Goal: Information Seeking & Learning: Find specific page/section

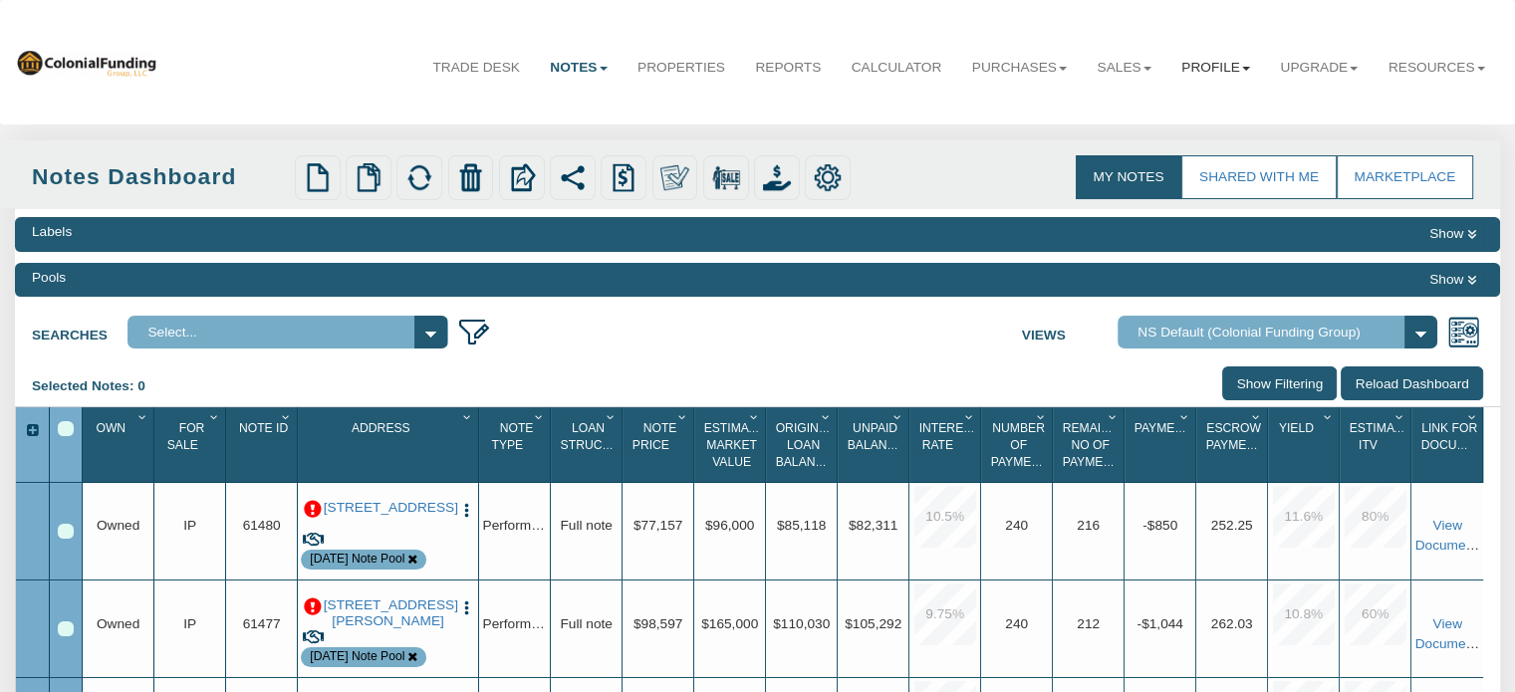
click at [1203, 67] on link "Profile" at bounding box center [1215, 68] width 99 height 50
click at [1126, 115] on link "Settings" at bounding box center [1176, 113] width 175 height 26
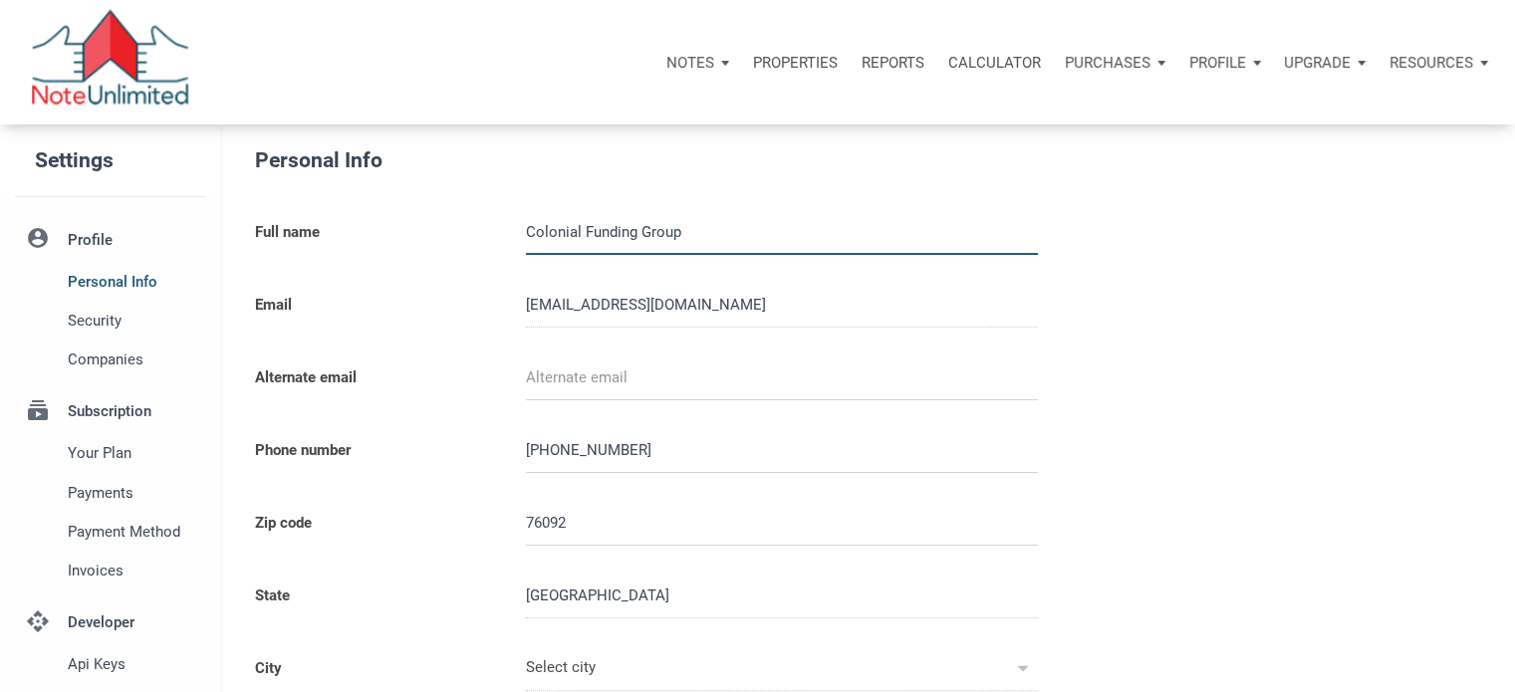
type input "SOUTHLAKE"
select select
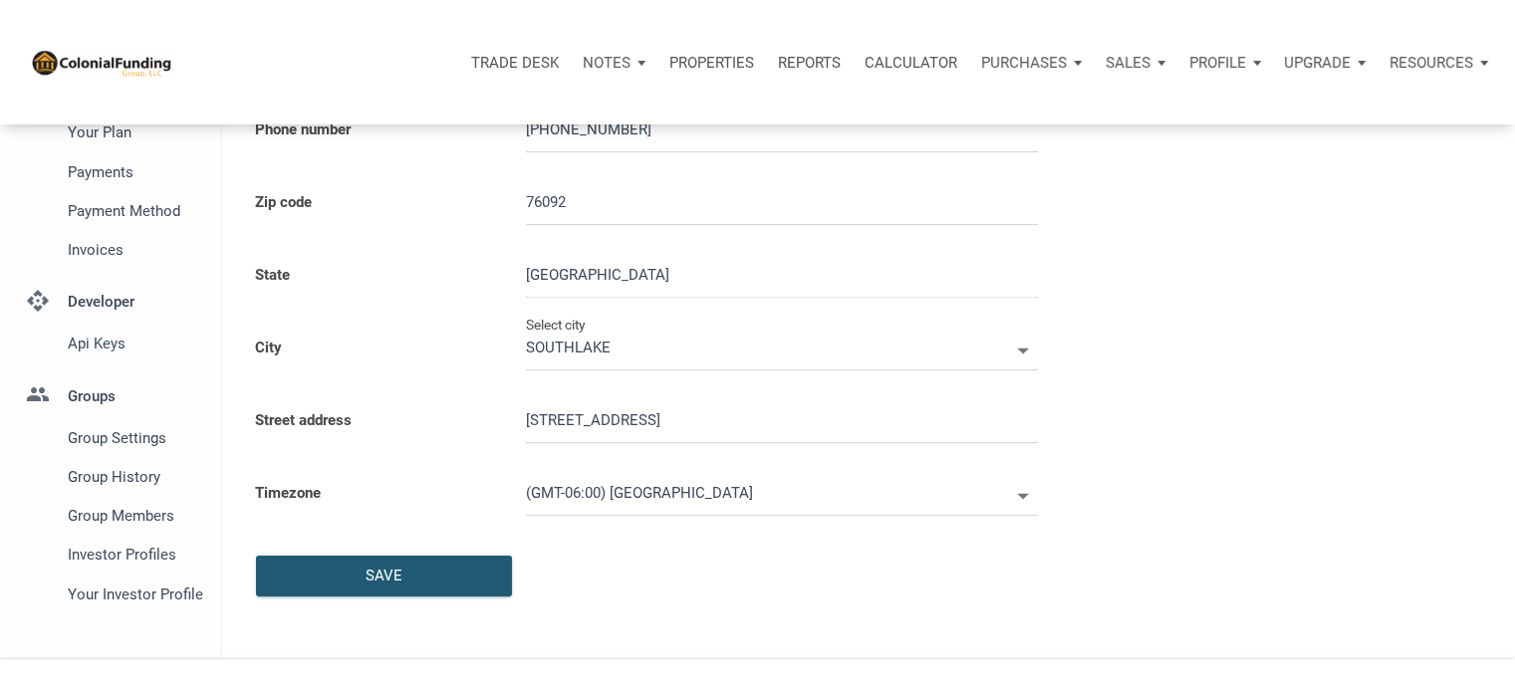
scroll to position [326, 0]
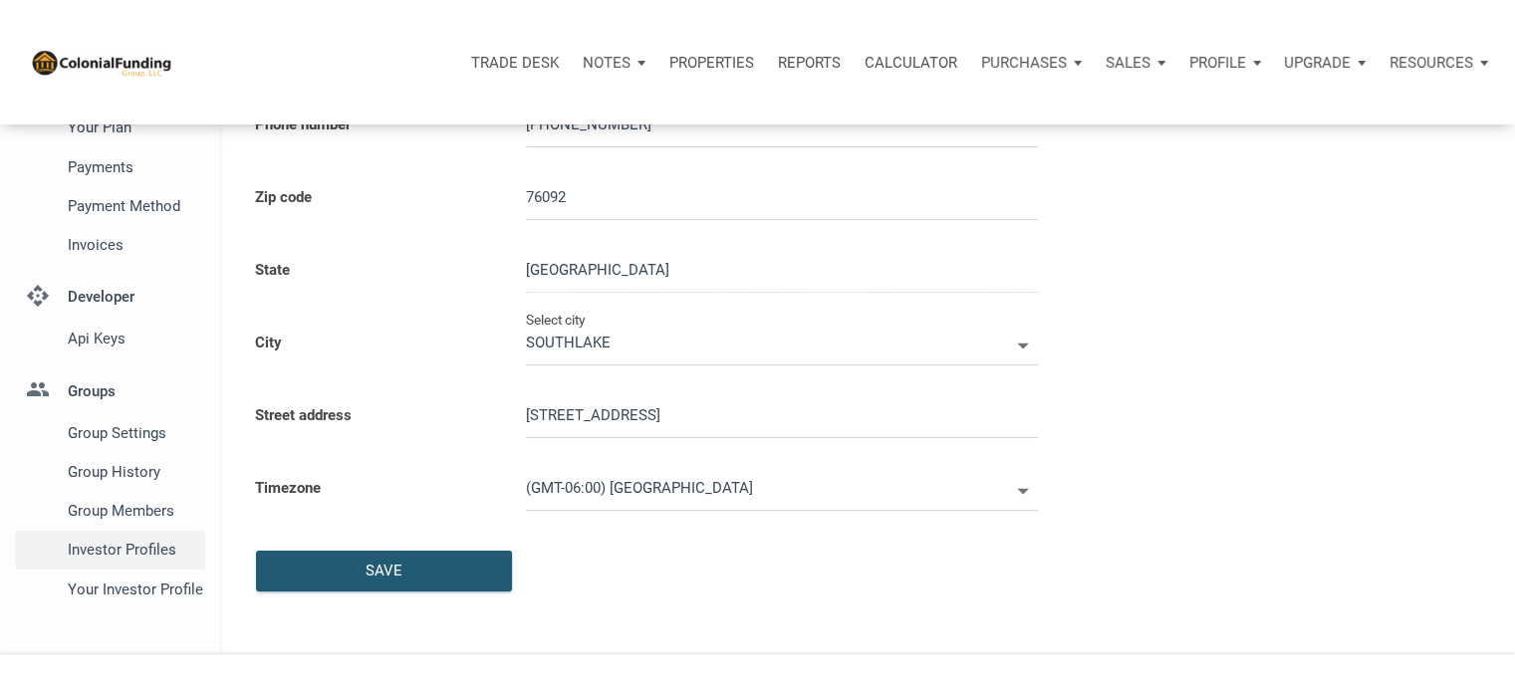
type input "0000000"
select select
click at [116, 556] on span "Investor Profiles" at bounding box center [132, 550] width 129 height 24
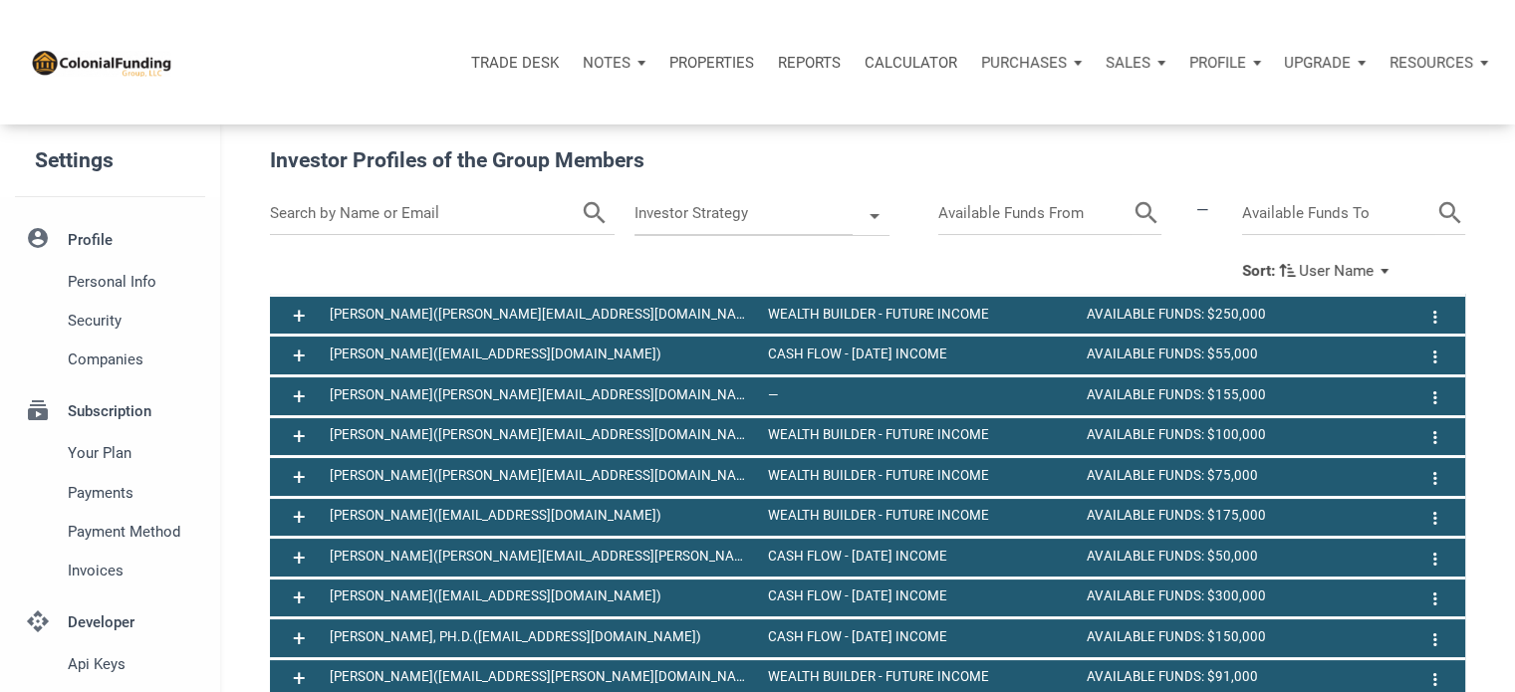
click at [396, 222] on input "text" at bounding box center [425, 213] width 311 height 43
click at [573, 215] on icon "search" at bounding box center [570, 213] width 30 height 43
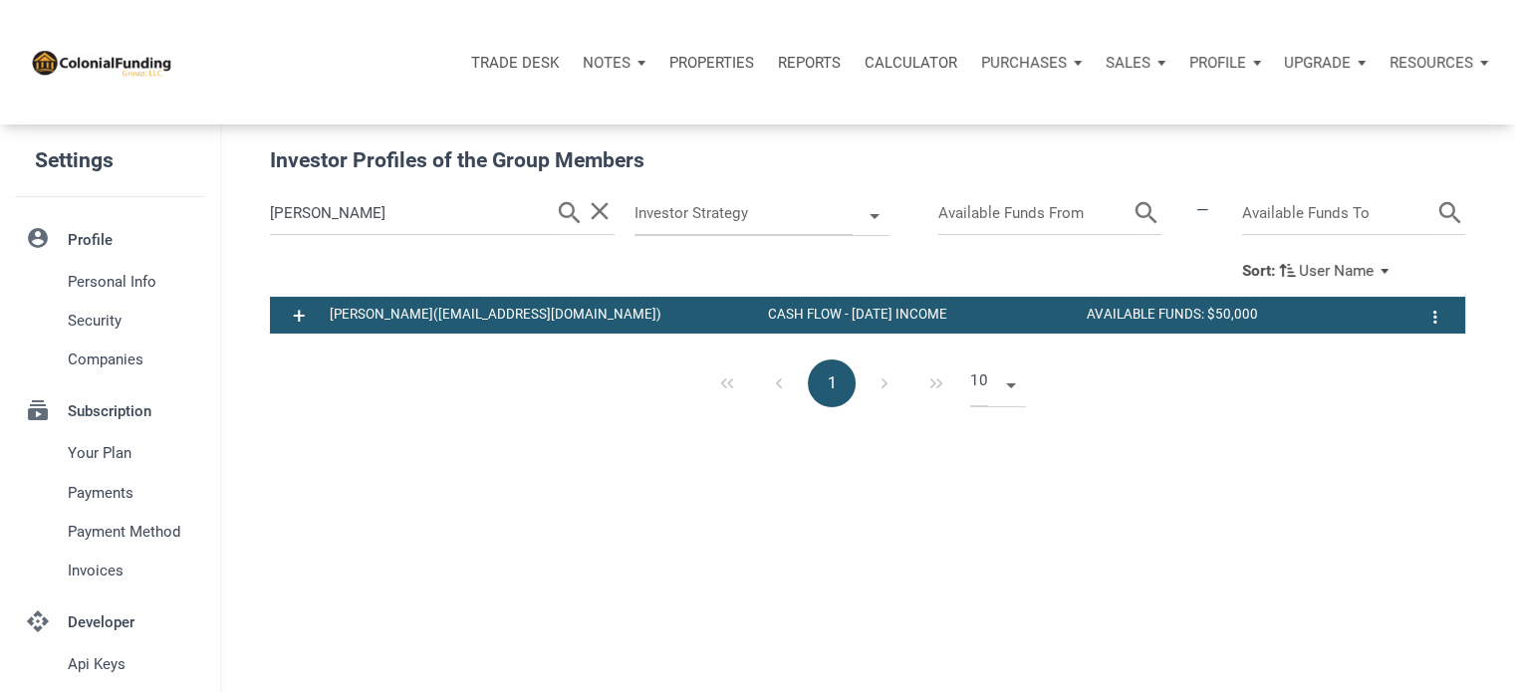
click at [324, 214] on input "[PERSON_NAME]" at bounding box center [412, 213] width 285 height 43
type input "r"
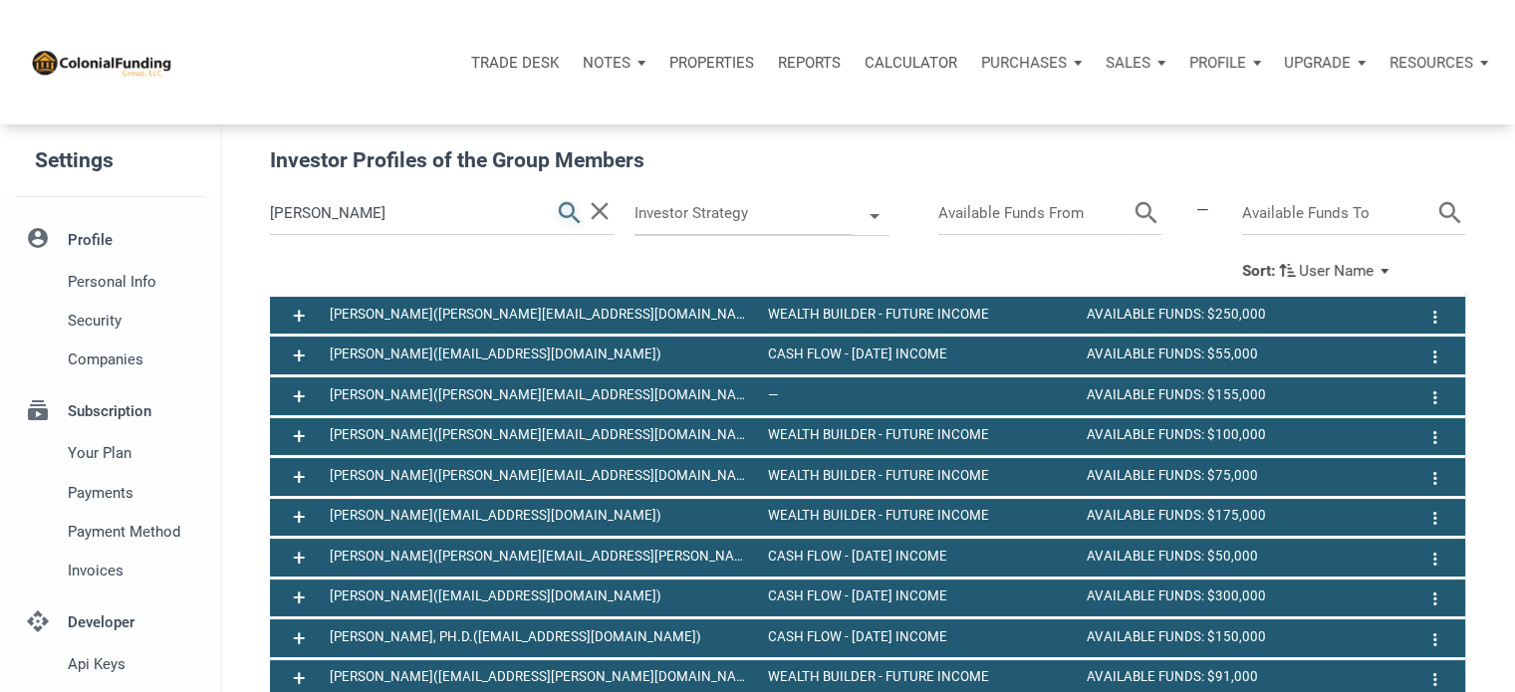
click at [568, 207] on icon "search" at bounding box center [570, 213] width 30 height 43
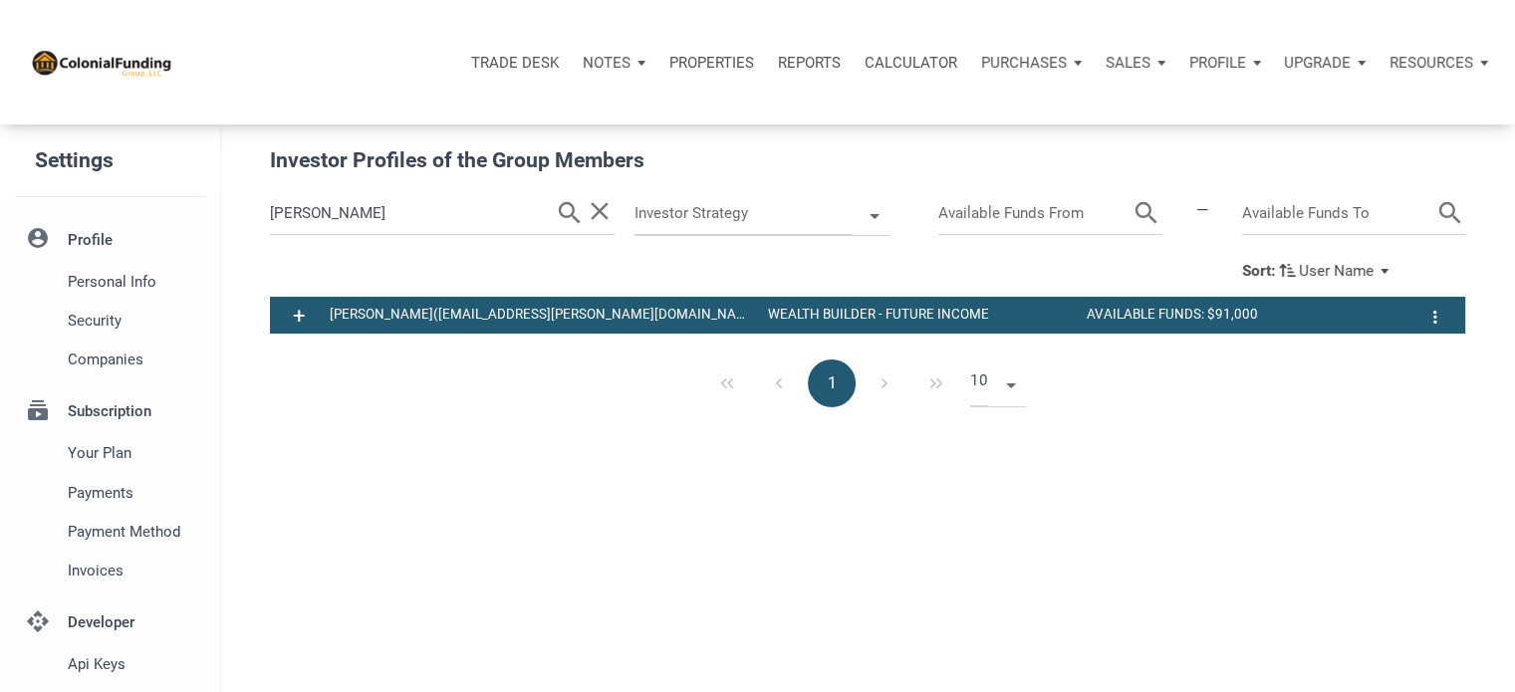
drag, startPoint x: 336, startPoint y: 218, endPoint x: 167, endPoint y: 186, distance: 171.3
click at [167, 186] on div "Settings account_circle Profile Personal Info Security Companies subscriptions …" at bounding box center [757, 529] width 1515 height 810
drag, startPoint x: 167, startPoint y: 186, endPoint x: 164, endPoint y: 152, distance: 34.0
click at [164, 152] on div "Settings" at bounding box center [110, 160] width 220 height 73
click at [314, 224] on input "[PERSON_NAME]" at bounding box center [412, 213] width 285 height 43
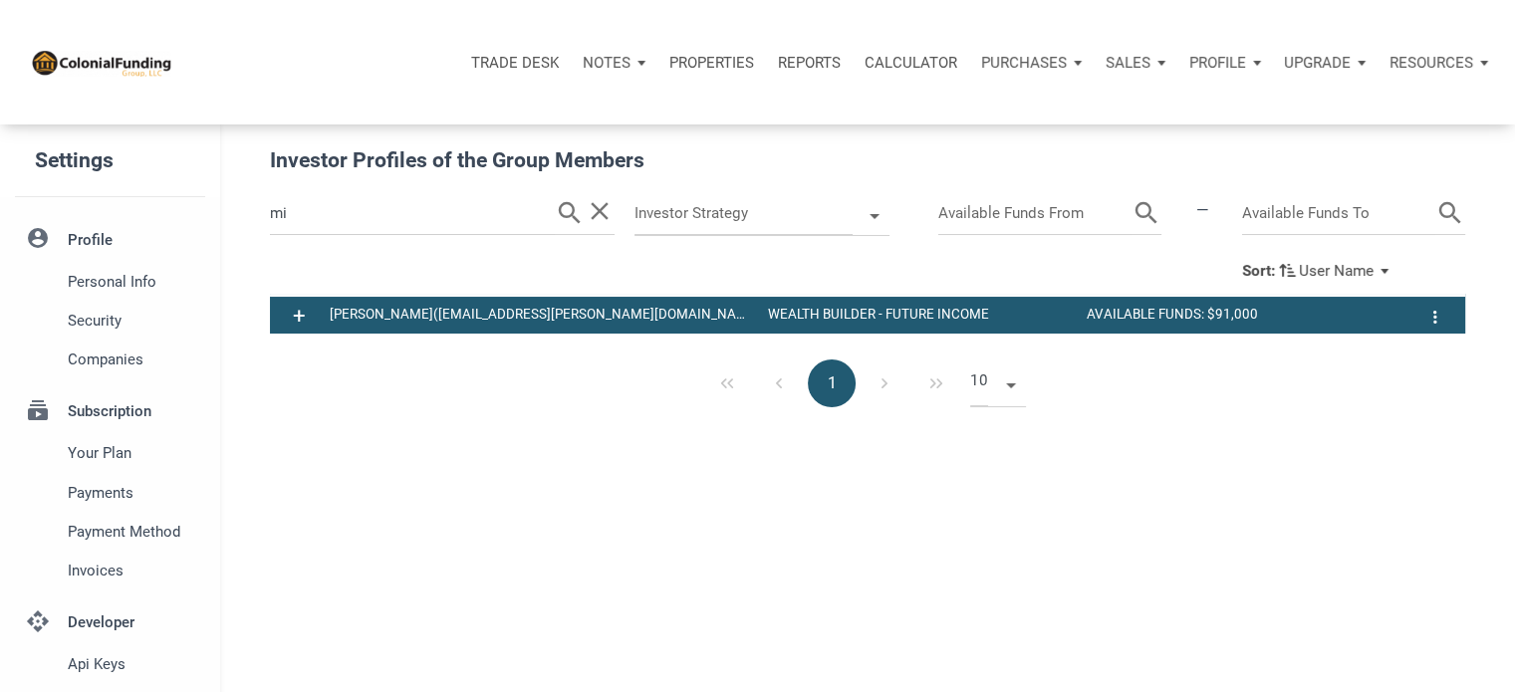
type input "m"
click at [314, 224] on input "m" at bounding box center [412, 213] width 285 height 43
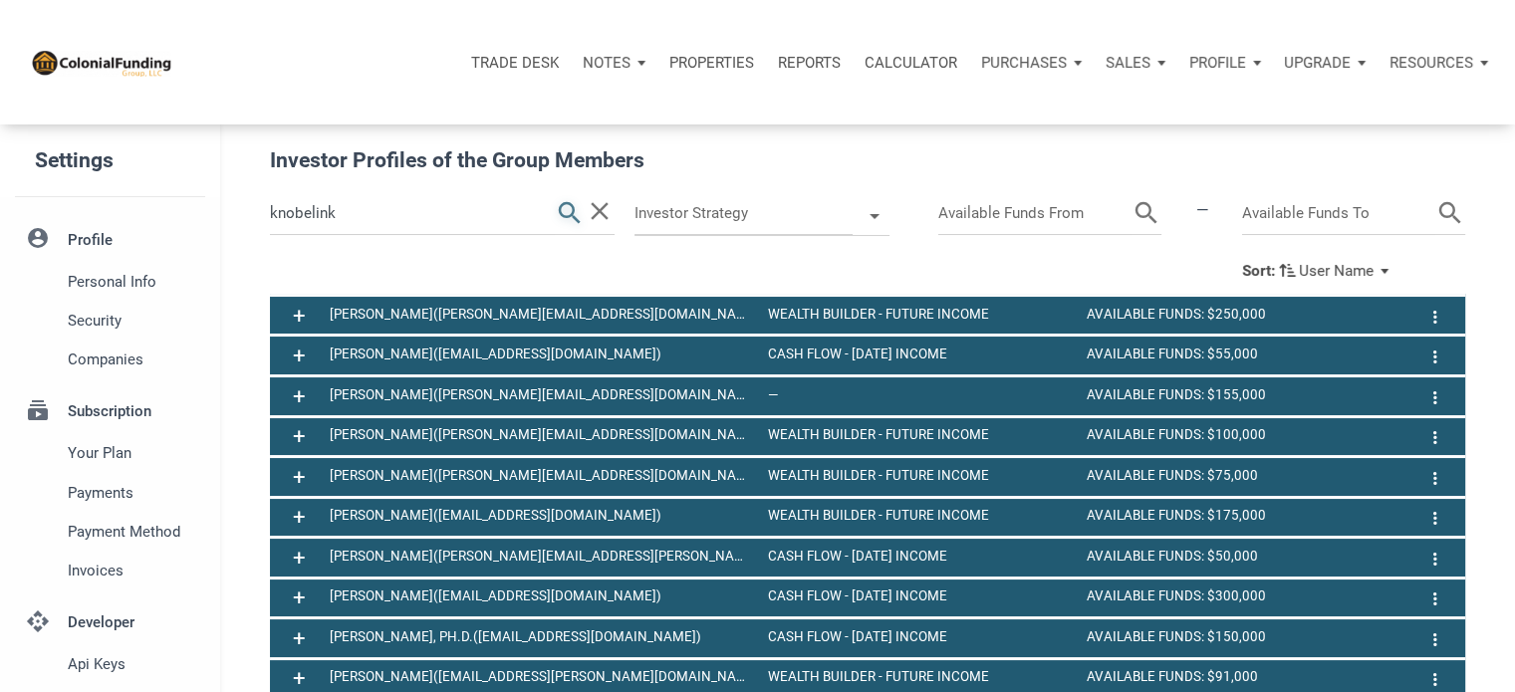
click at [569, 209] on icon "search" at bounding box center [570, 213] width 30 height 43
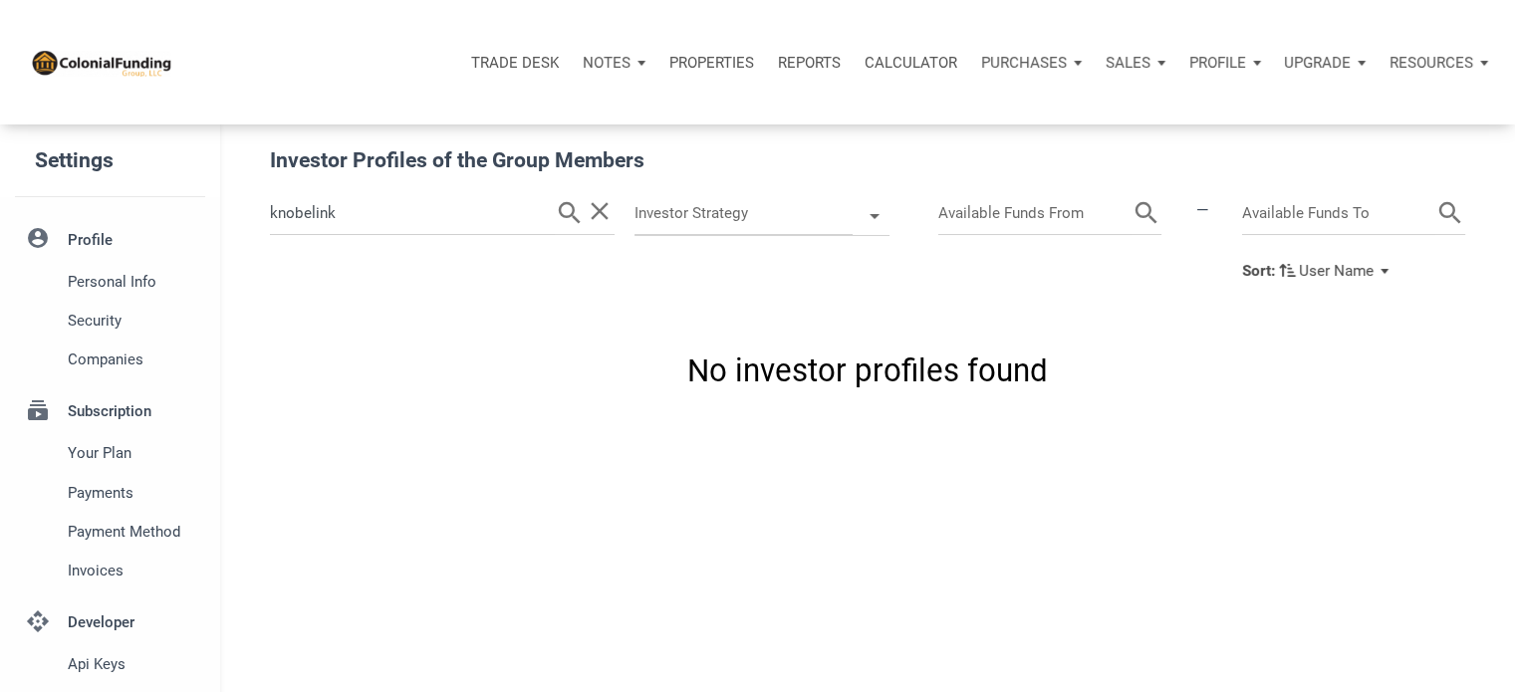
click at [399, 210] on input "knobelink" at bounding box center [412, 213] width 285 height 43
type input "knob"
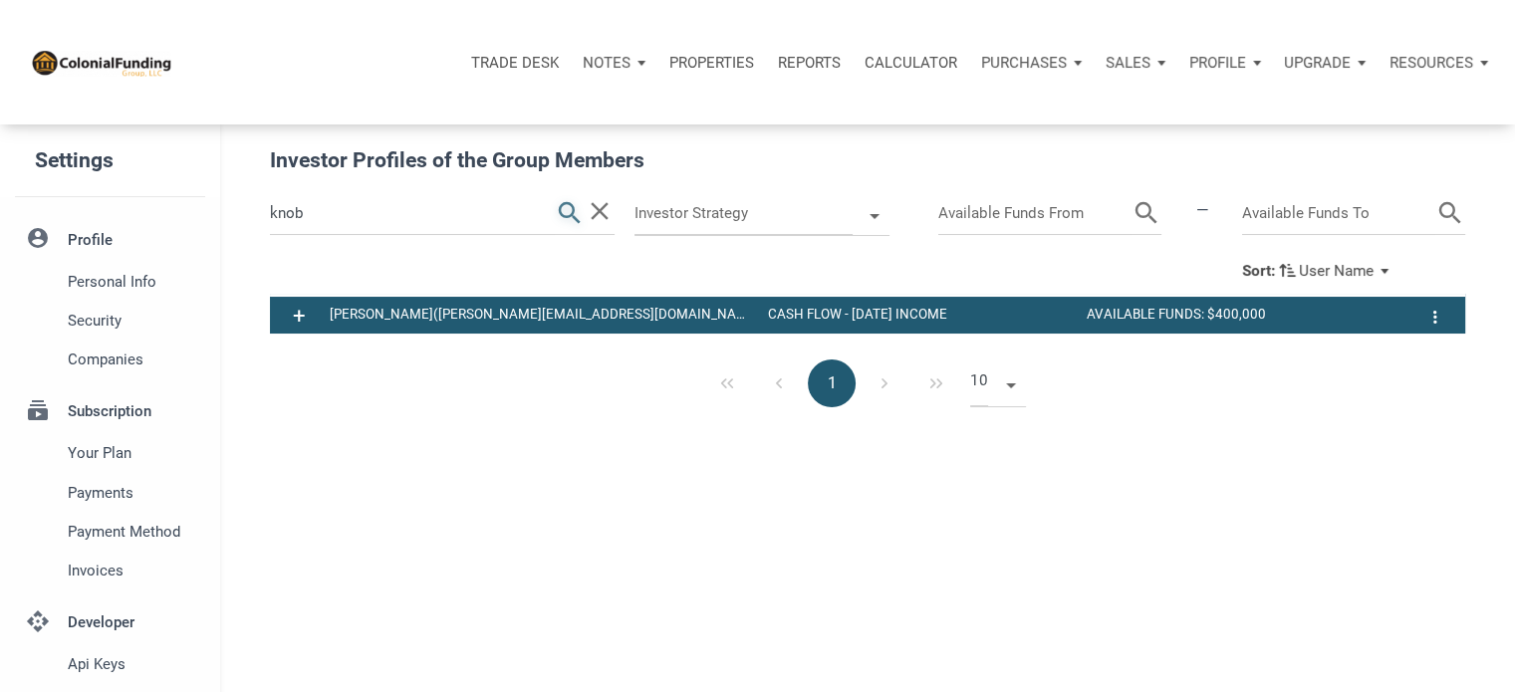
click at [564, 207] on icon "search" at bounding box center [570, 213] width 30 height 43
click at [805, 63] on p "Reports" at bounding box center [809, 63] width 63 height 18
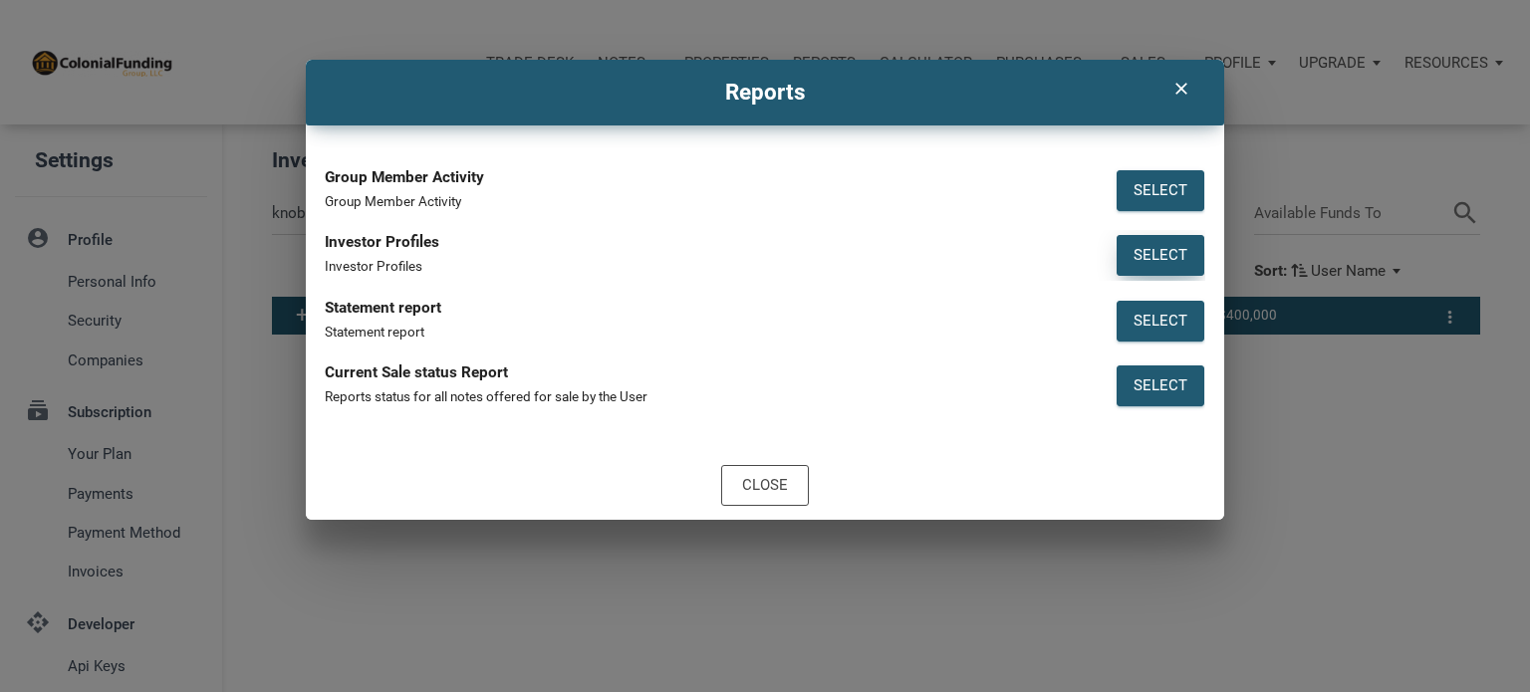
click at [1154, 254] on div "Select" at bounding box center [1160, 255] width 54 height 23
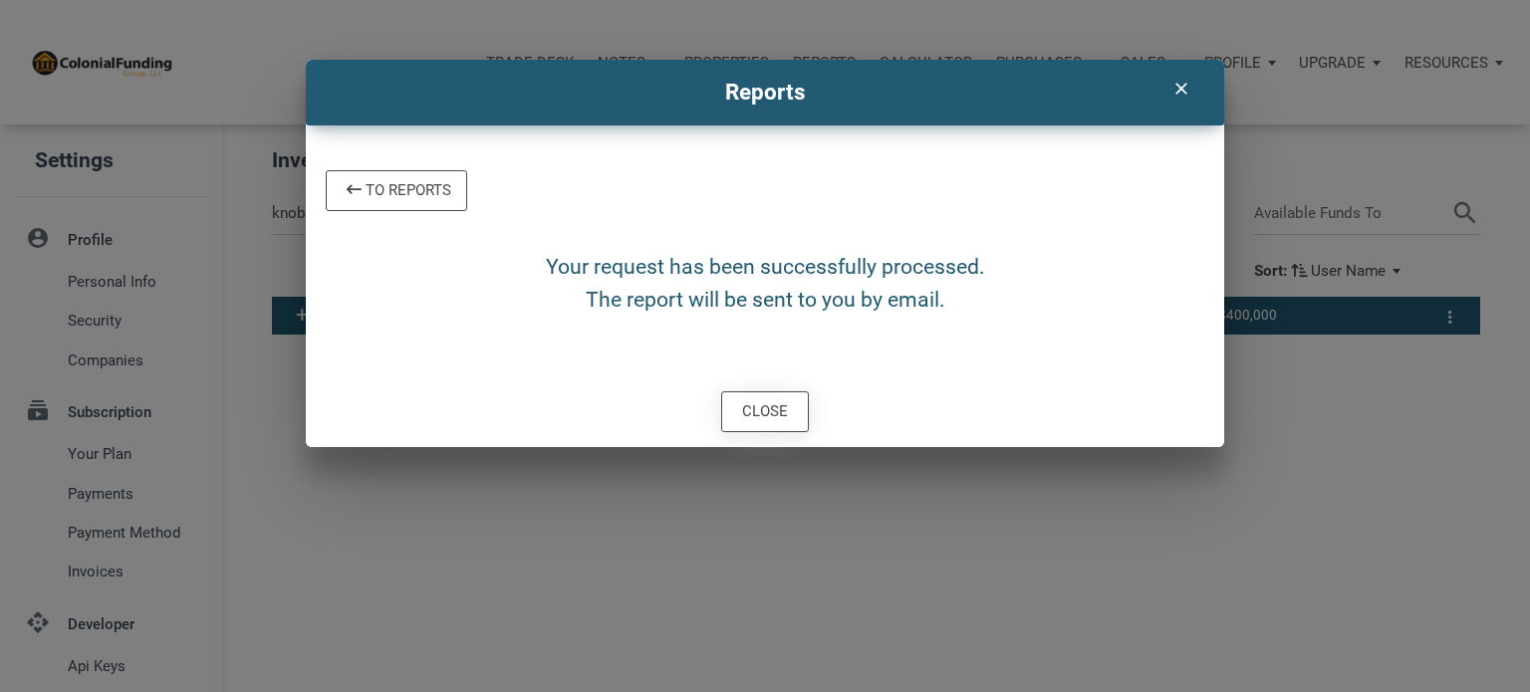
click at [765, 410] on div "Close" at bounding box center [765, 411] width 46 height 23
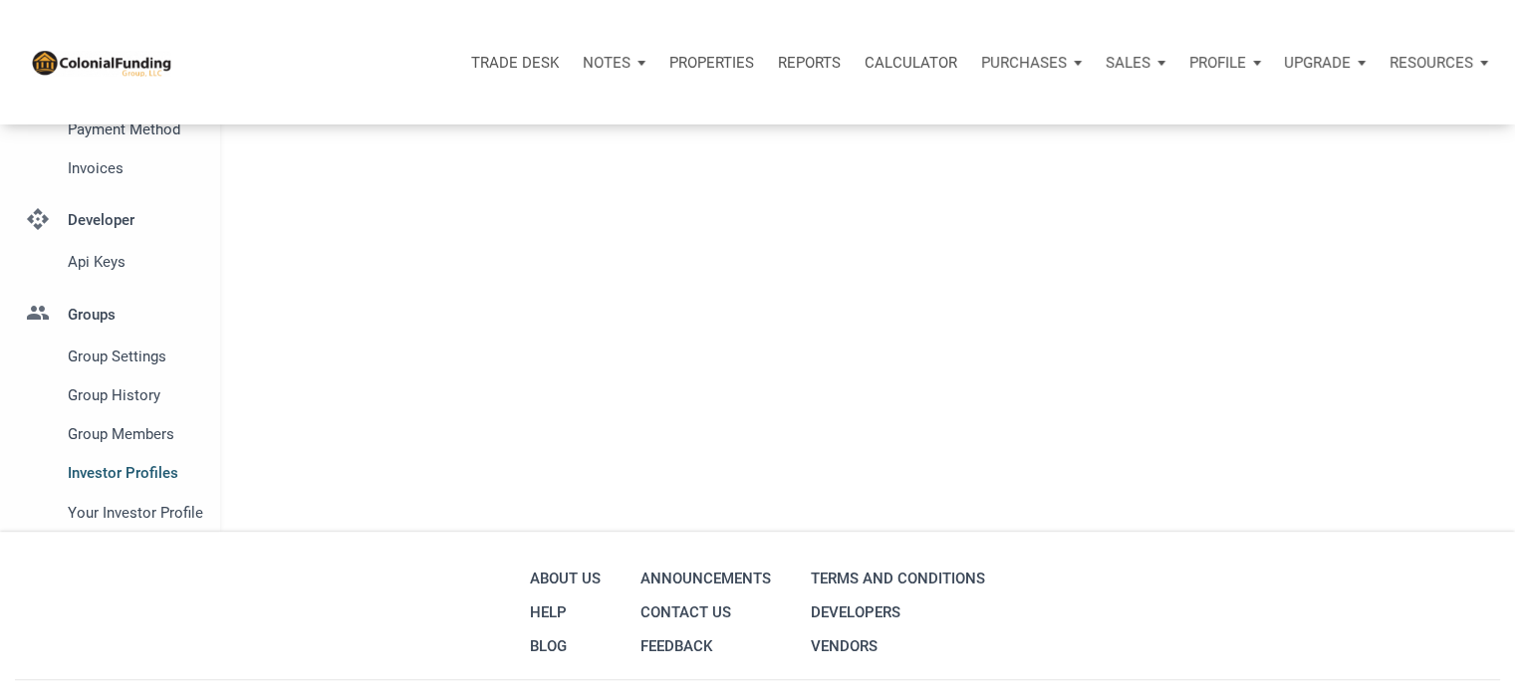
scroll to position [522, 0]
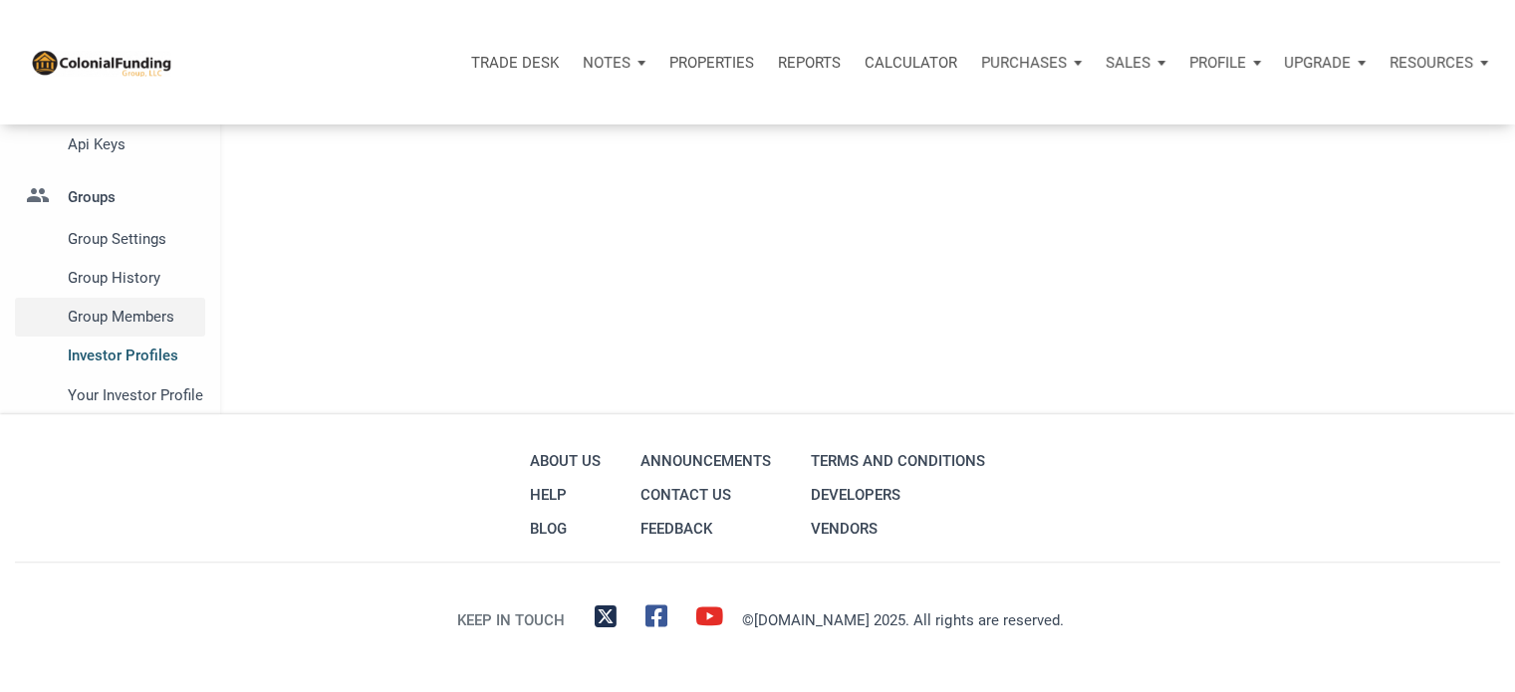
click at [105, 322] on span "Group Members" at bounding box center [132, 317] width 129 height 24
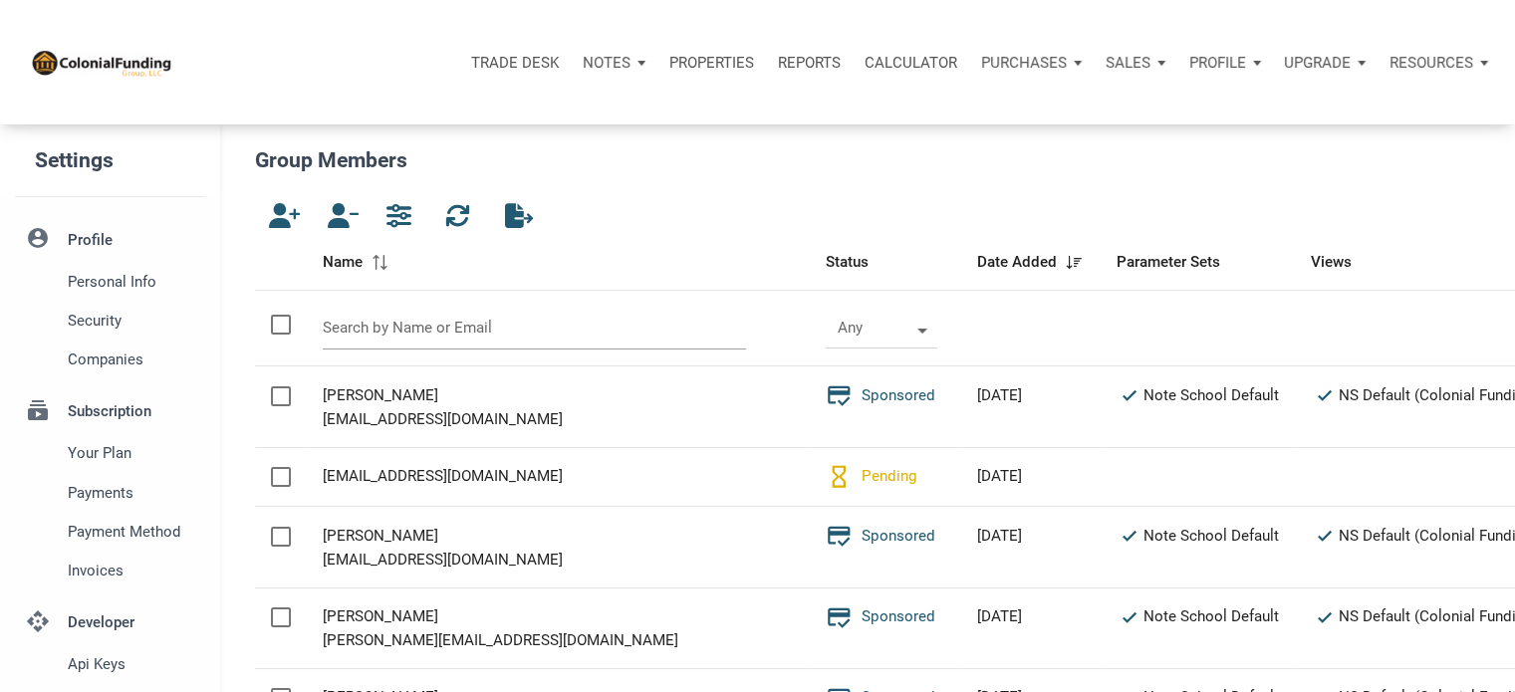
click at [352, 336] on input "text" at bounding box center [535, 328] width 424 height 43
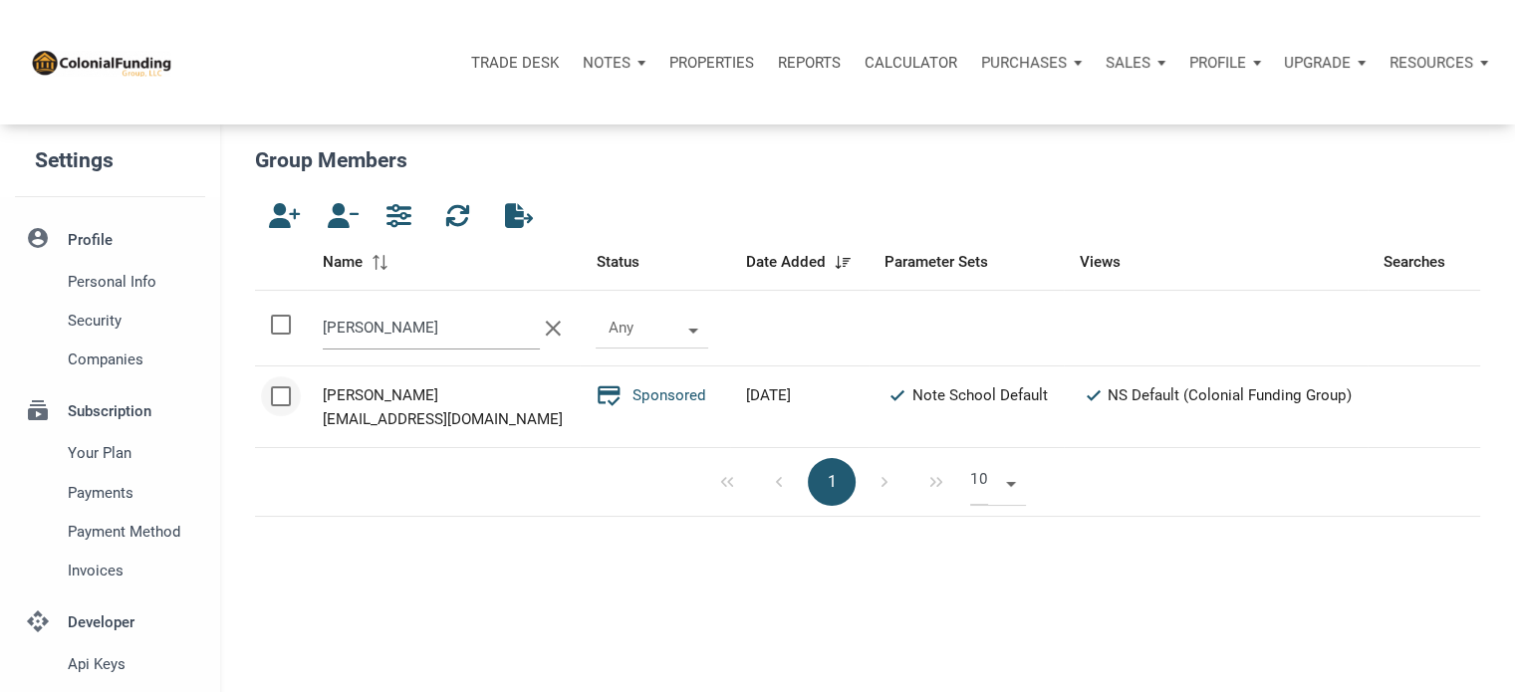
type input "[PERSON_NAME]"
click at [285, 398] on div at bounding box center [281, 396] width 20 height 20
checkbox input "true"
click at [345, 215] on icon "button" at bounding box center [339, 215] width 24 height 25
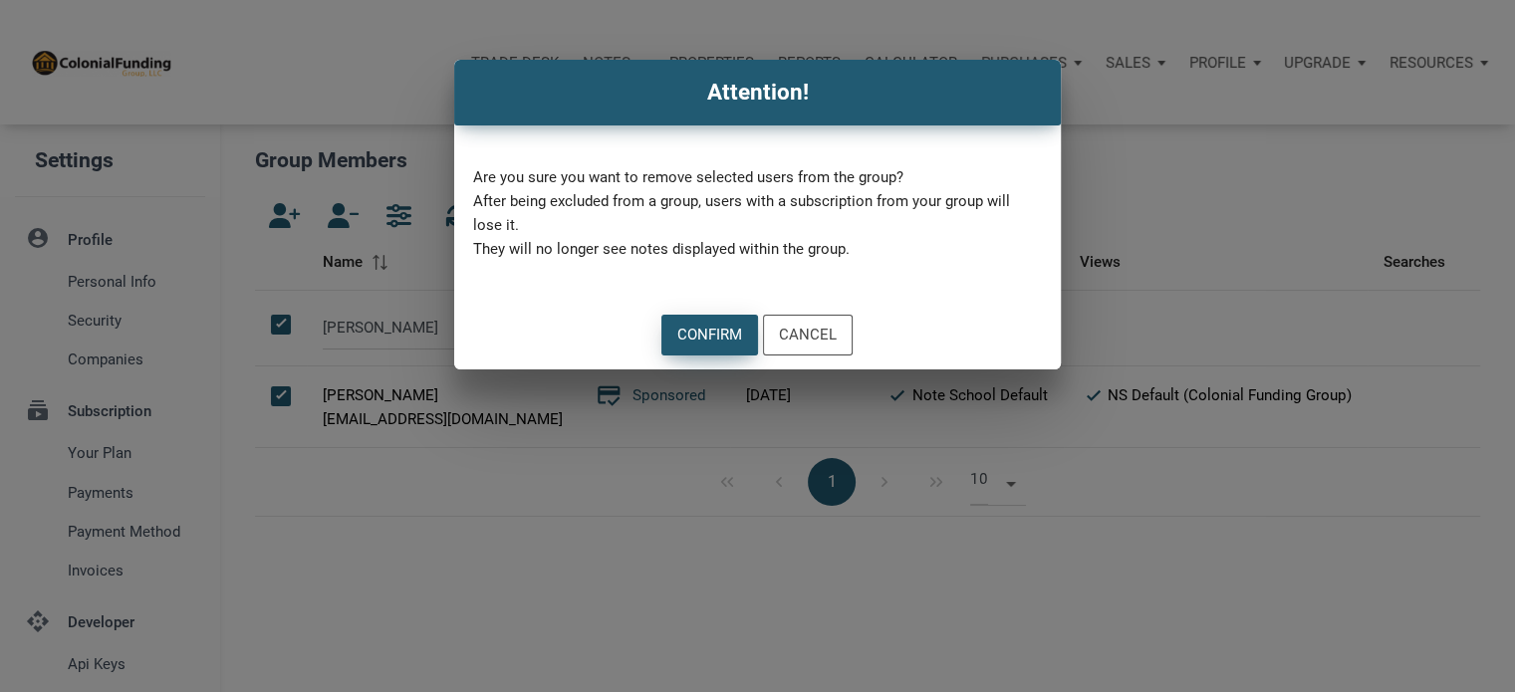
click at [709, 334] on div "Confirm" at bounding box center [709, 335] width 65 height 23
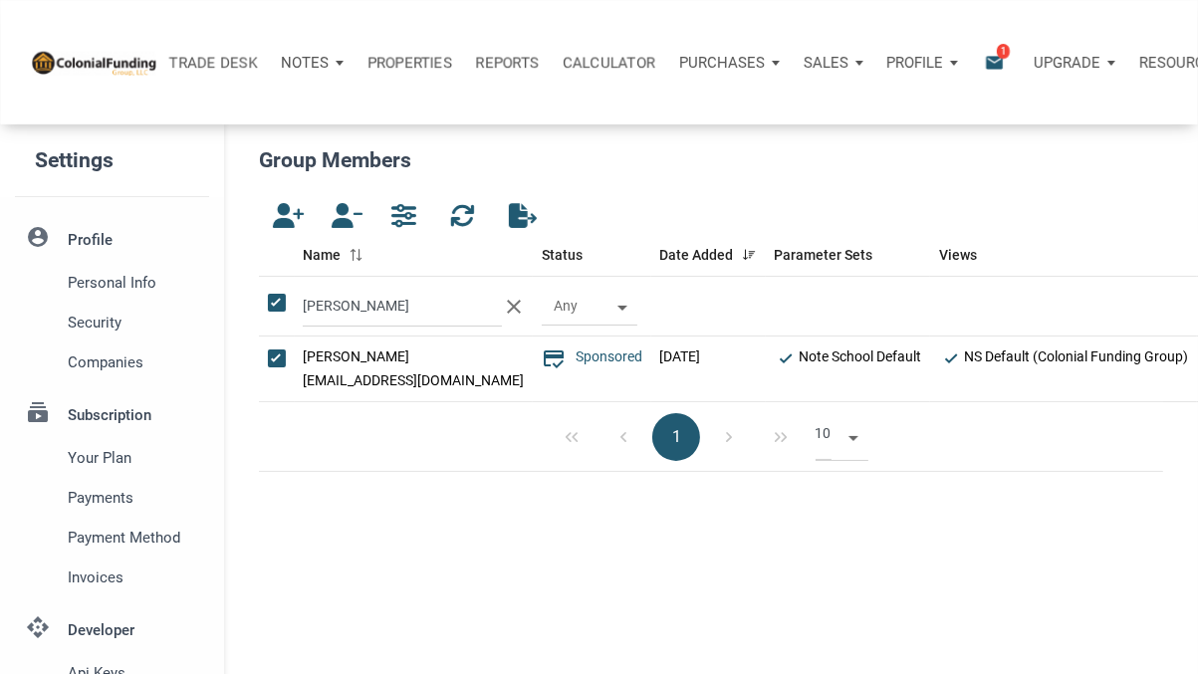
click at [2, 95] on div "Trade Desk Notes Dashboard Transactions Properties Reports Calculator Purchases…" at bounding box center [599, 62] width 1198 height 124
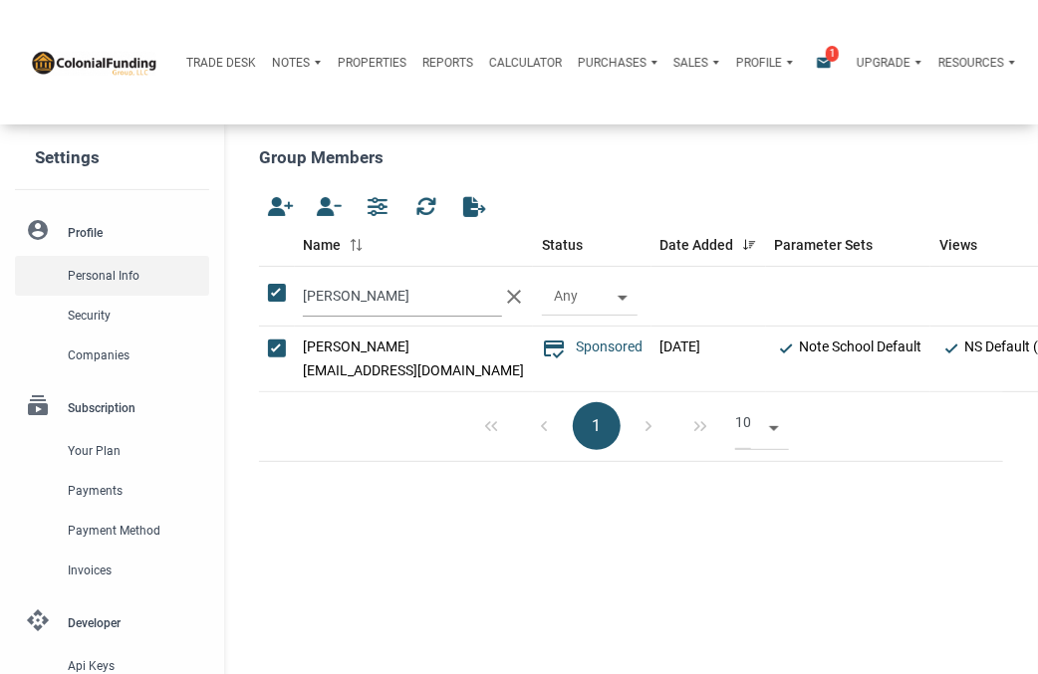
drag, startPoint x: 345, startPoint y: 301, endPoint x: 212, endPoint y: 276, distance: 134.8
click at [212, 276] on div "Settings account_circle Profile Personal Info Security Companies subscriptions …" at bounding box center [519, 532] width 1038 height 817
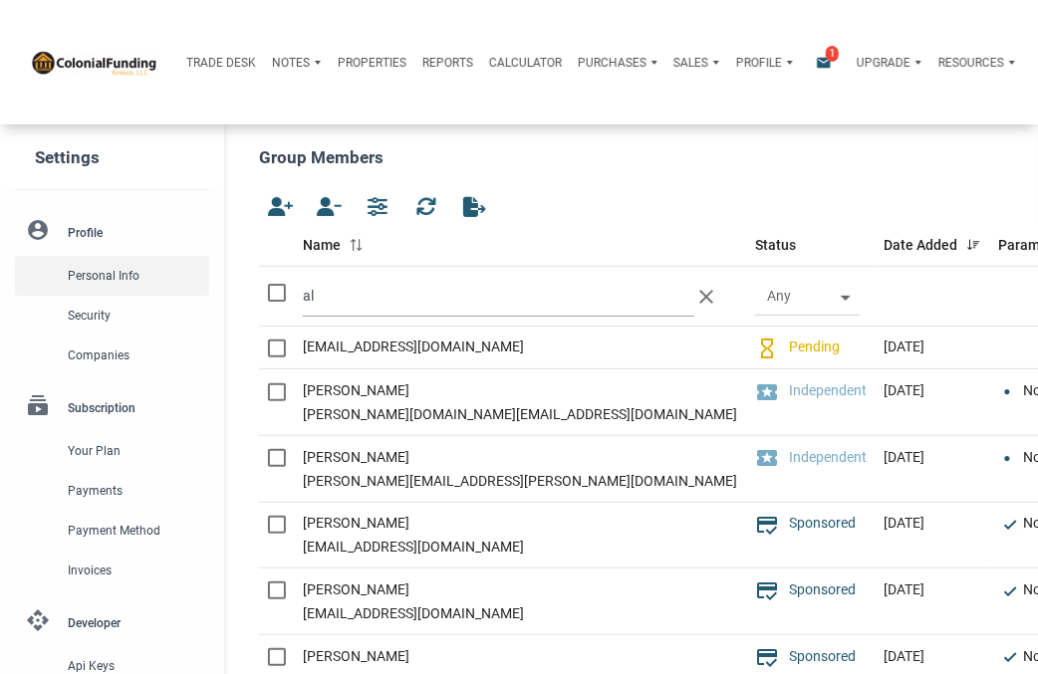
type input "a"
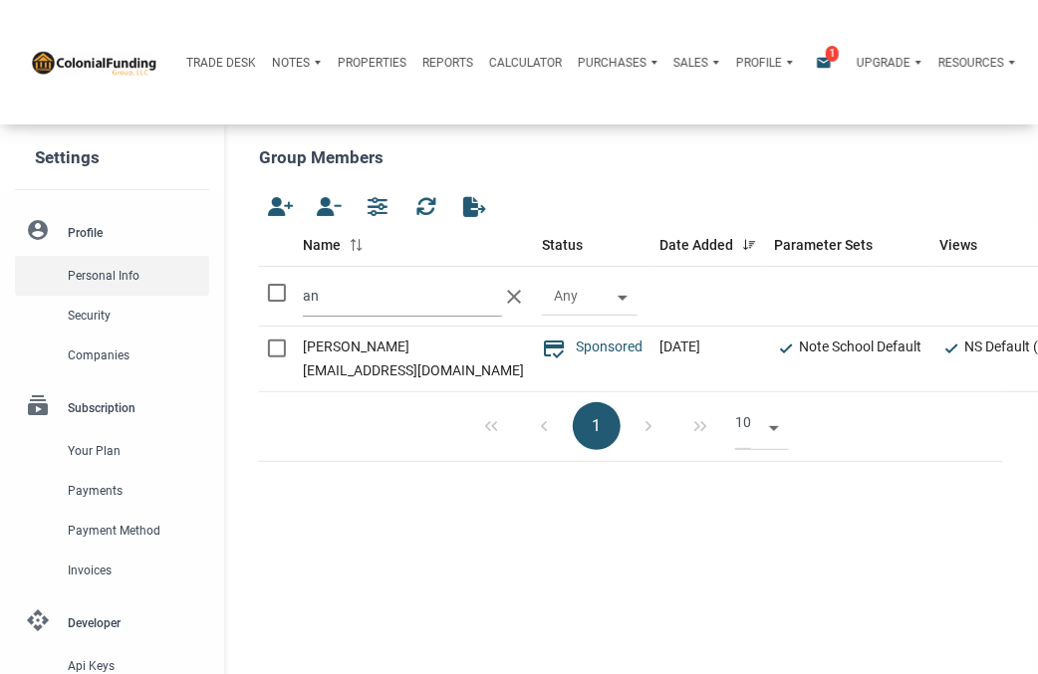
type input "a"
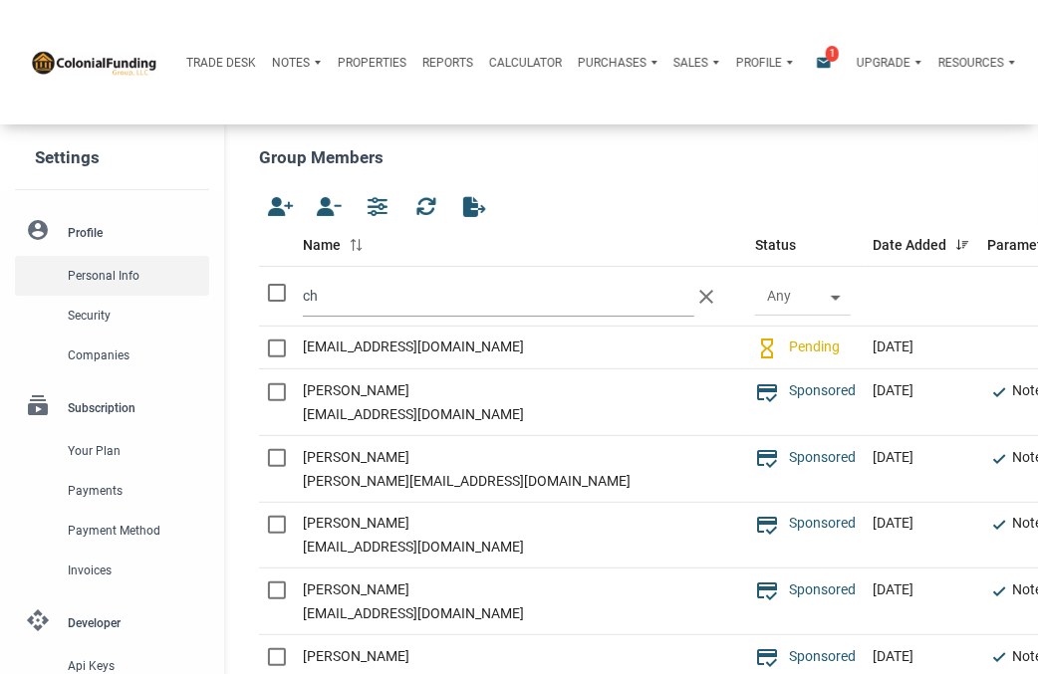
type input "c"
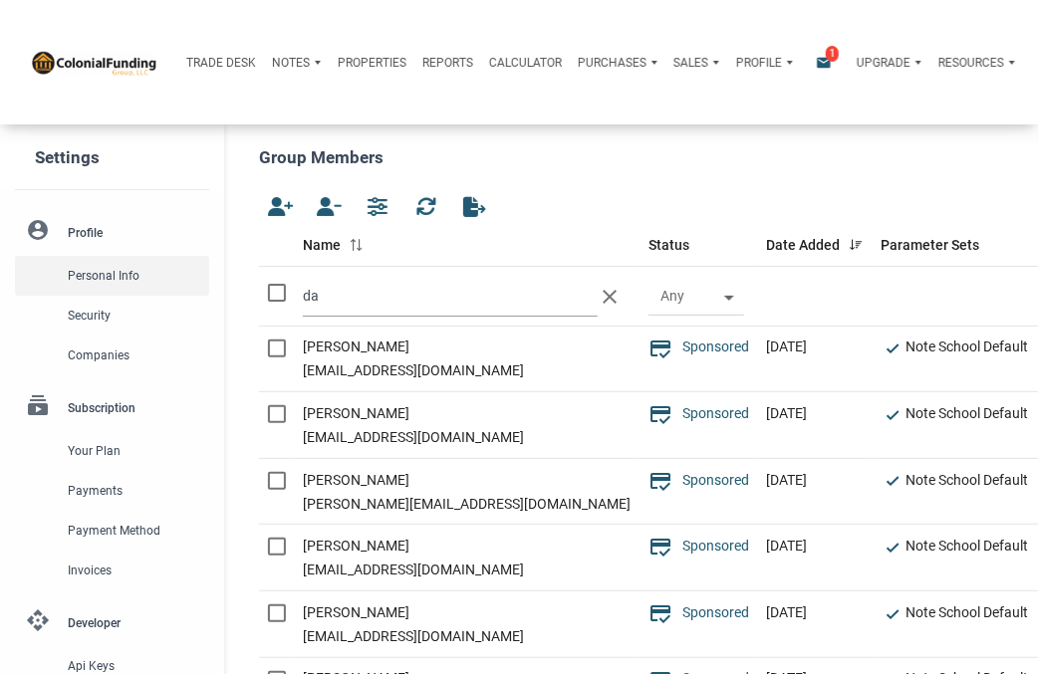
type input "d"
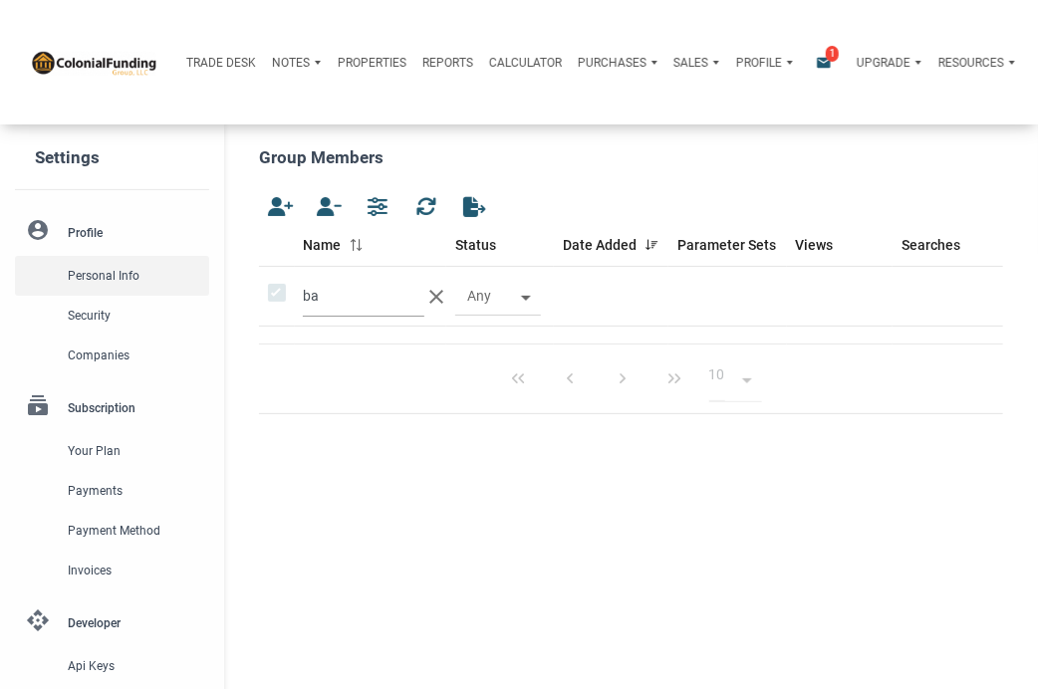
type input "b"
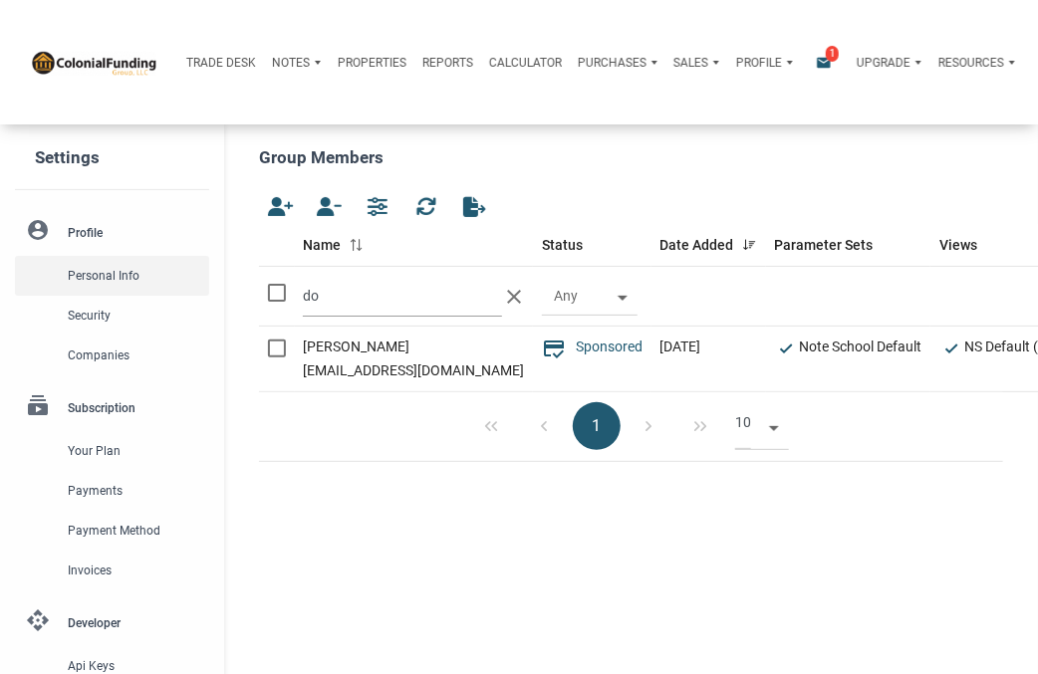
type input "d"
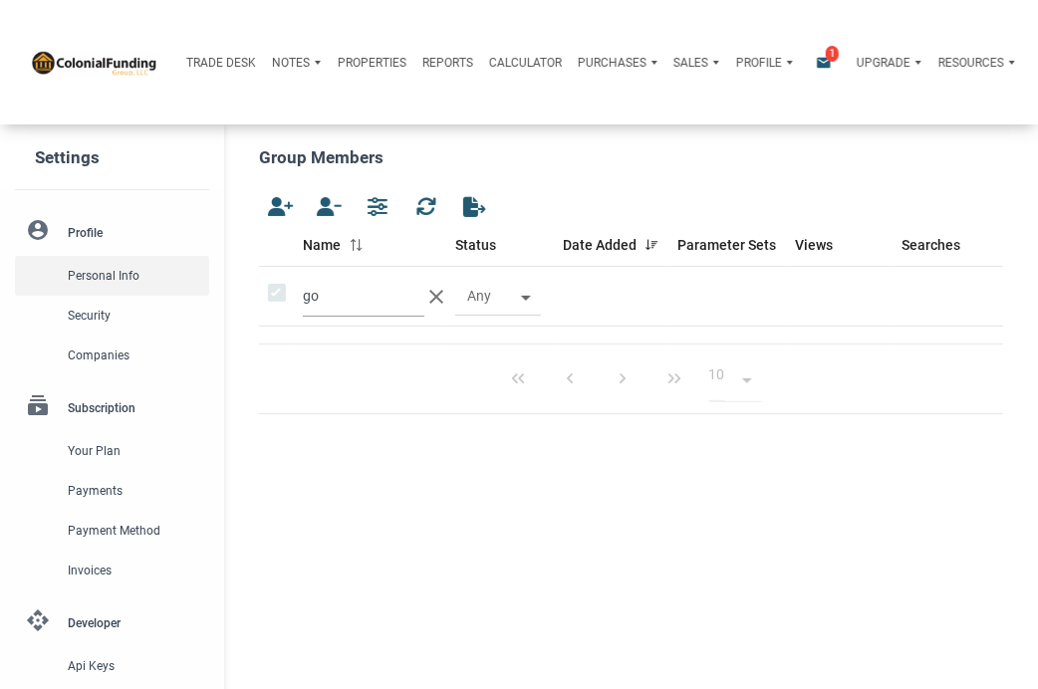
type input "g"
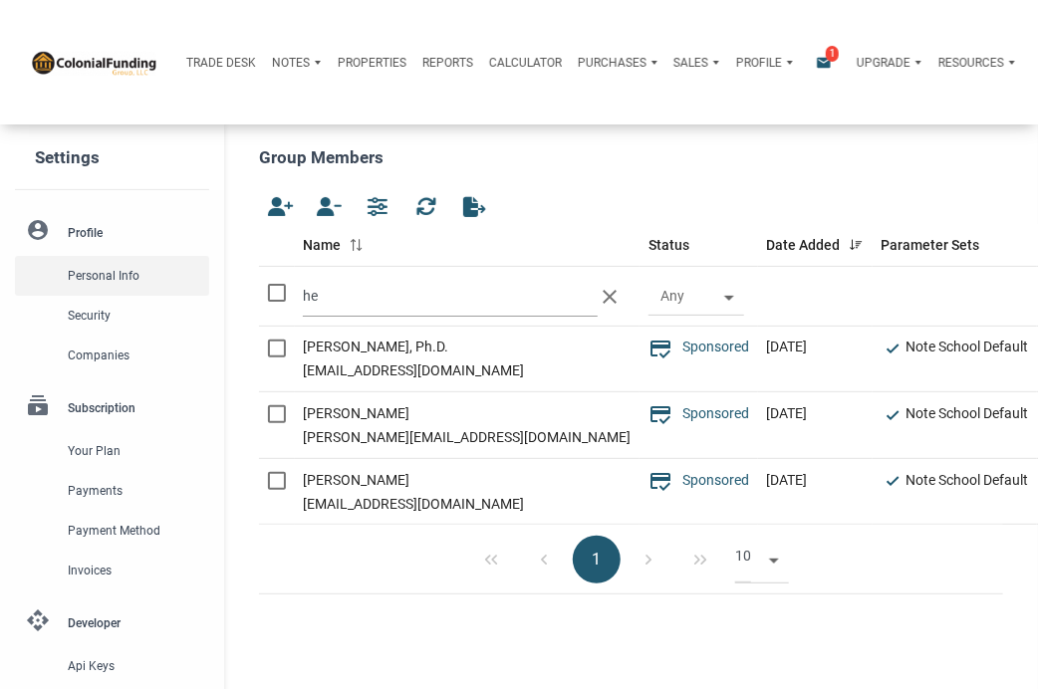
type input "h"
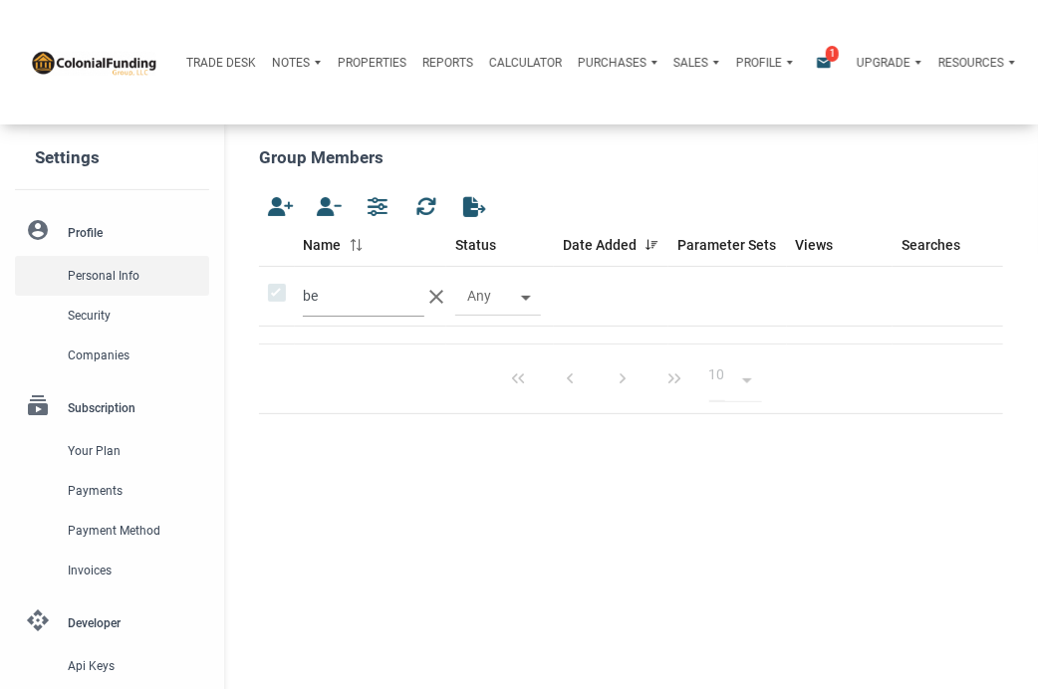
type input "b"
type input "p"
type input "n"
type input "b"
type input "m"
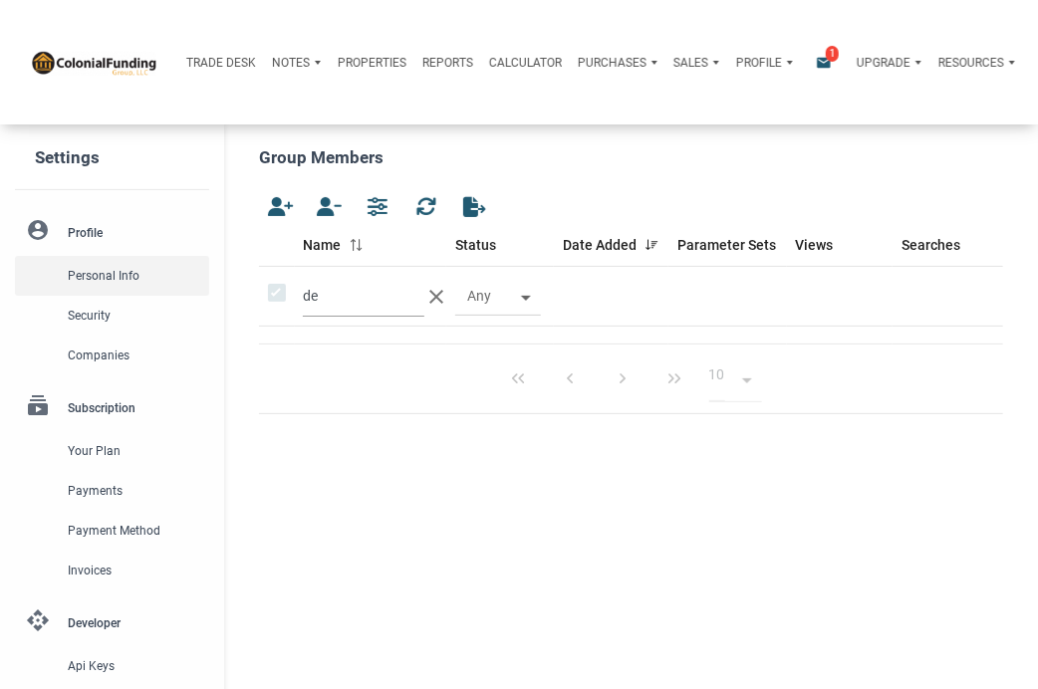
type input "d"
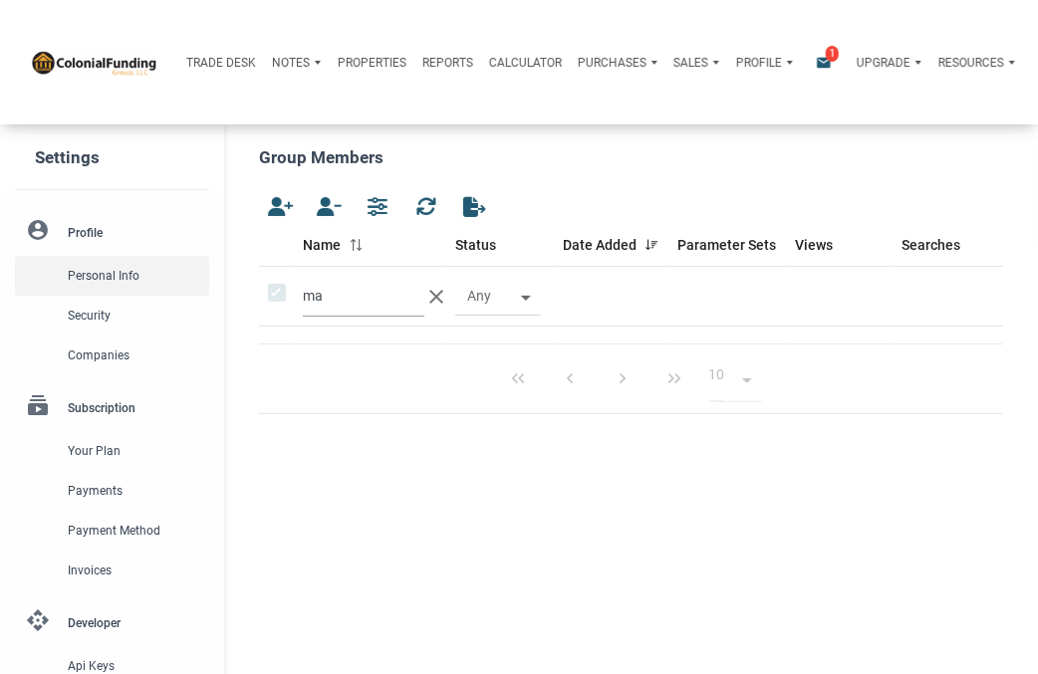
type input "m"
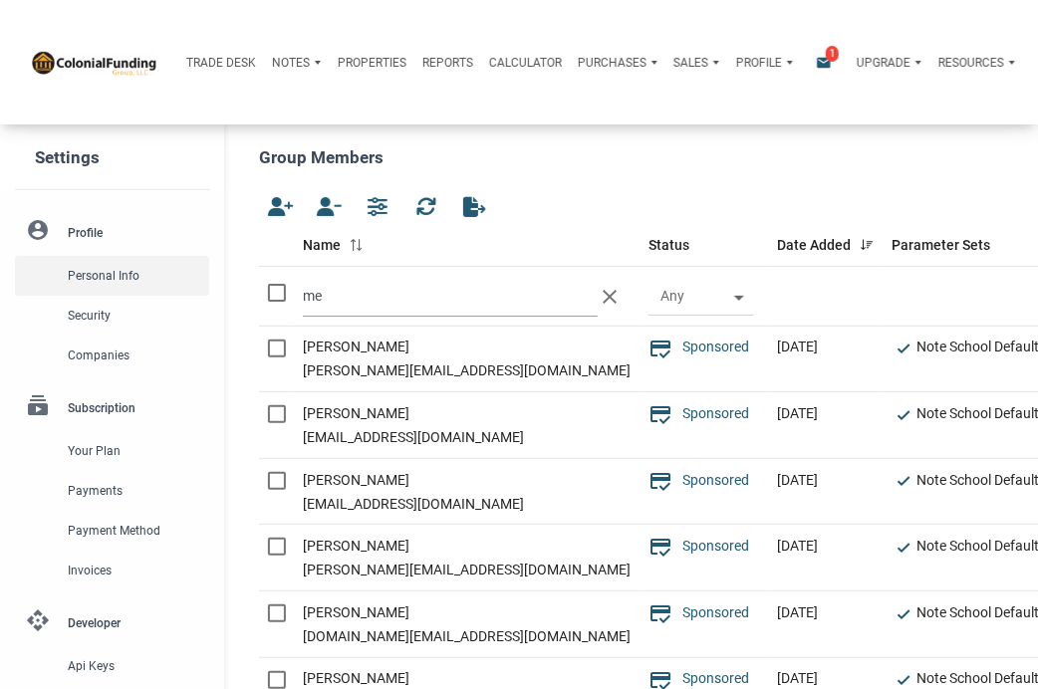
type input "m"
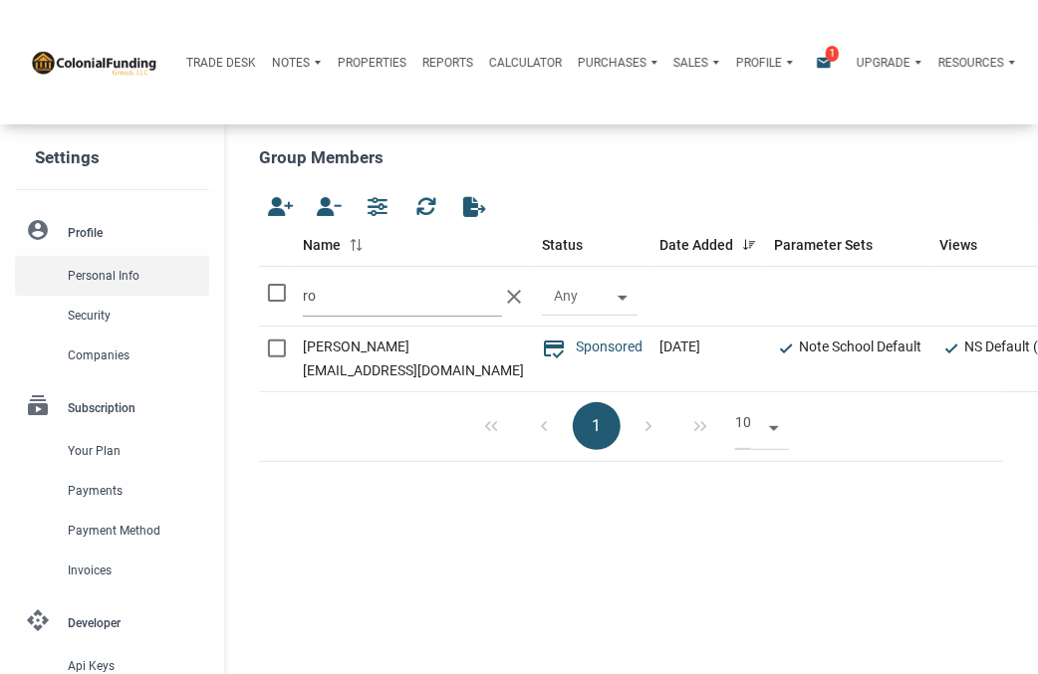
type input "r"
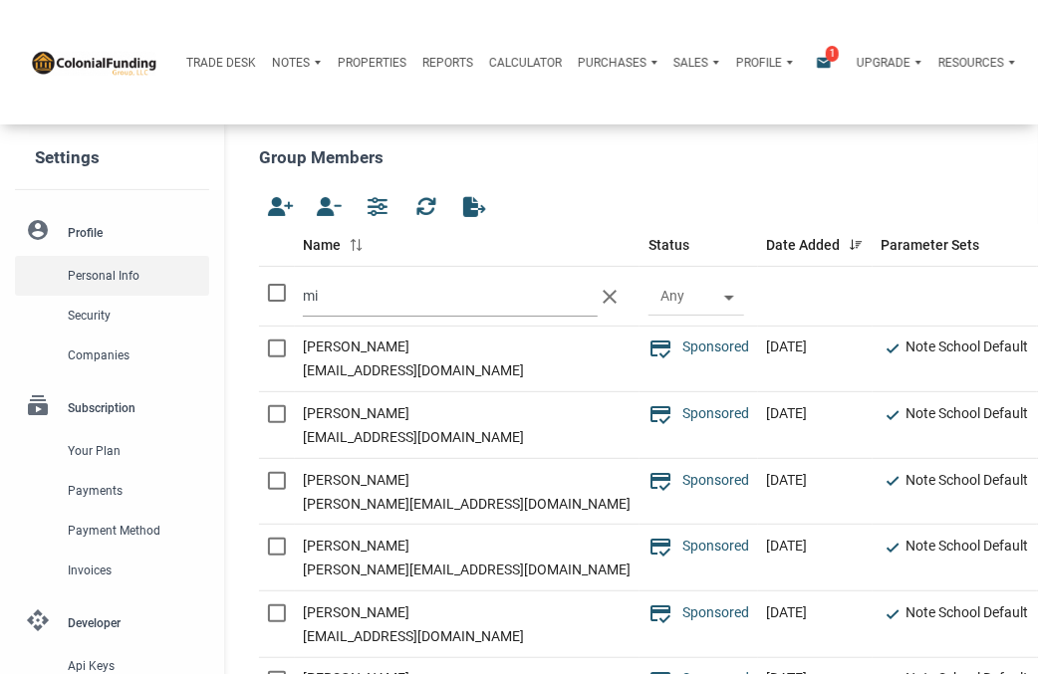
type input "m"
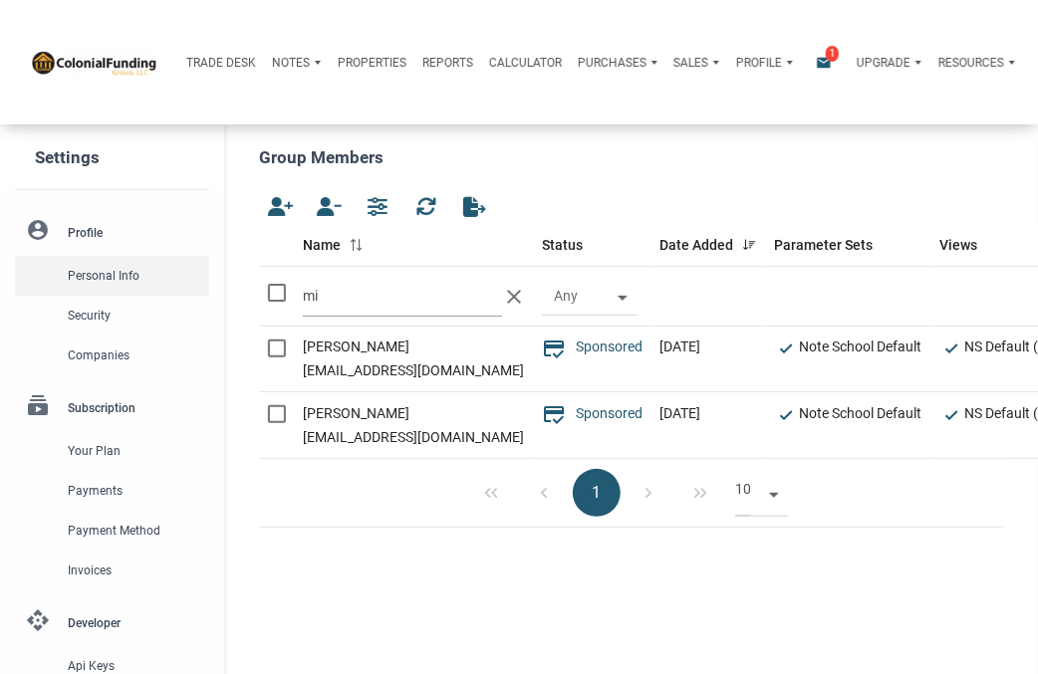
type input "m"
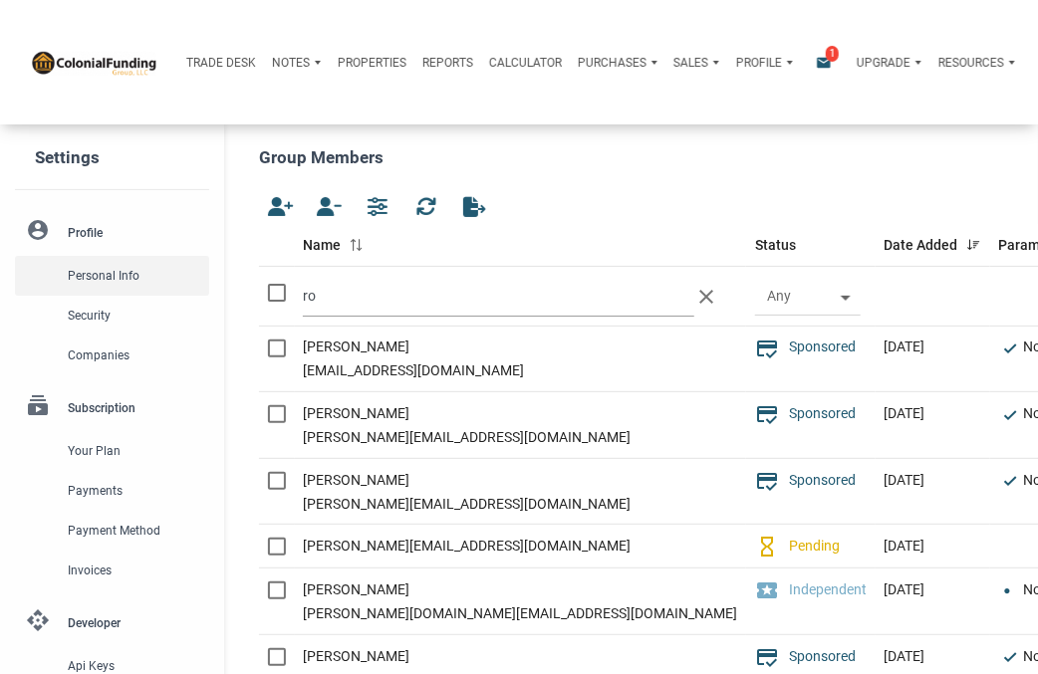
type input "r"
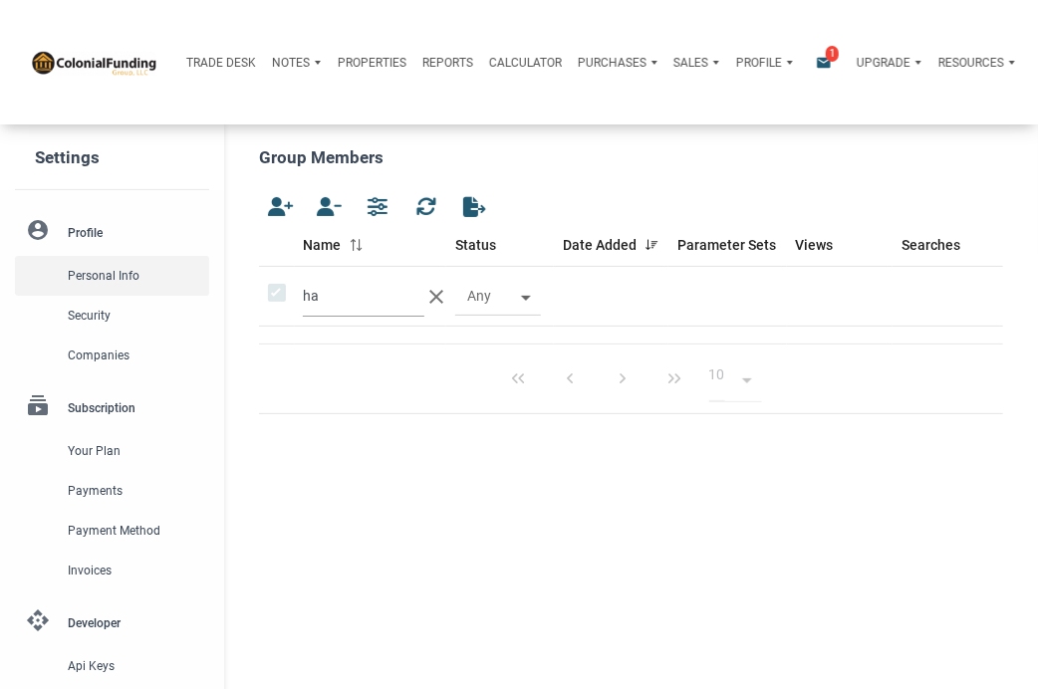
type input "h"
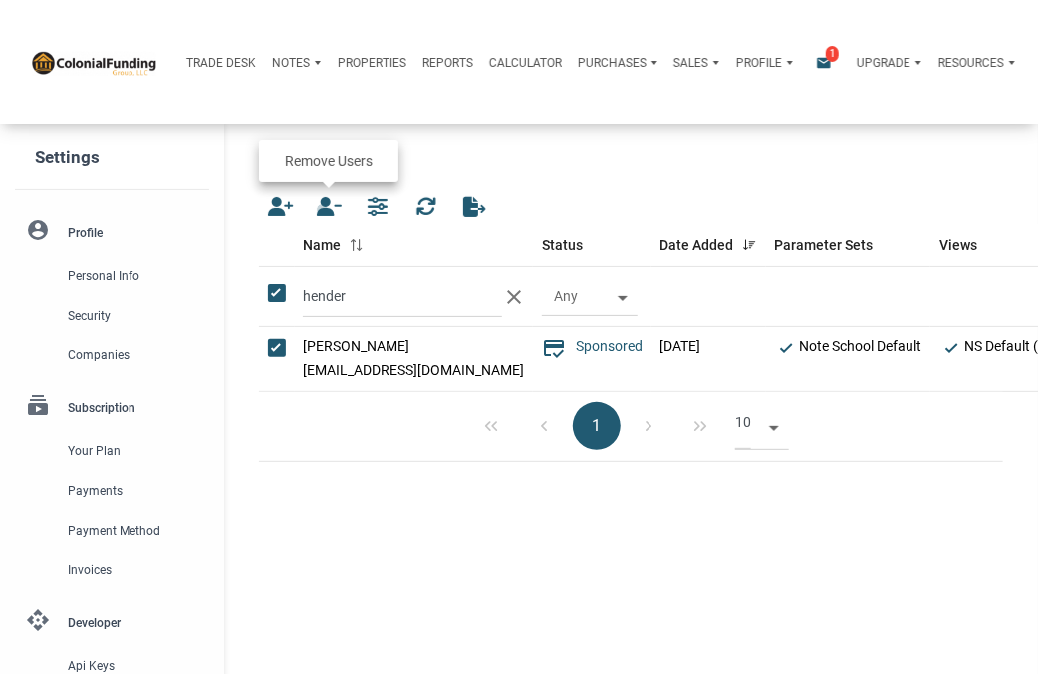
click at [322, 210] on icon "button" at bounding box center [329, 207] width 24 height 20
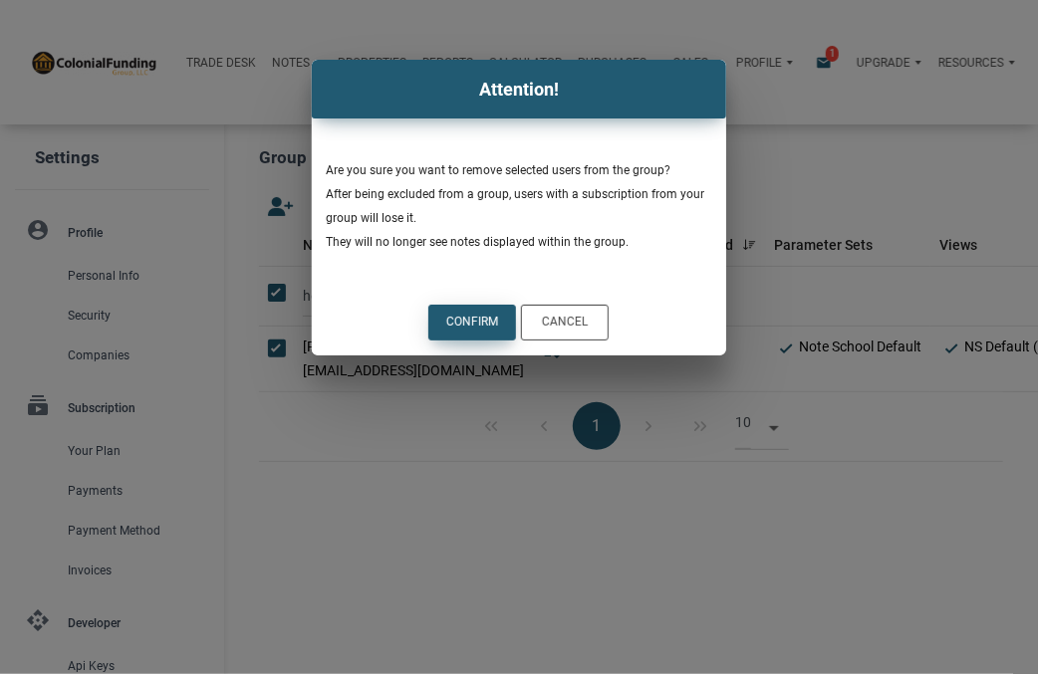
click at [460, 312] on div "Confirm" at bounding box center [472, 323] width 86 height 34
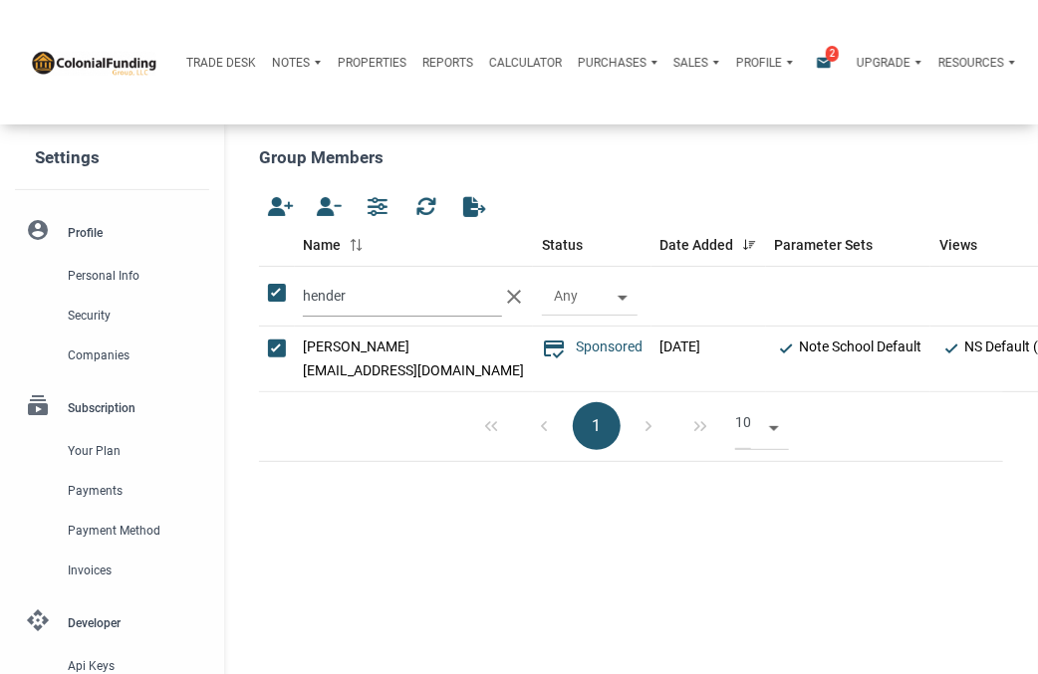
click at [351, 298] on input "hender" at bounding box center [402, 296] width 199 height 41
type input "h"
type input "r"
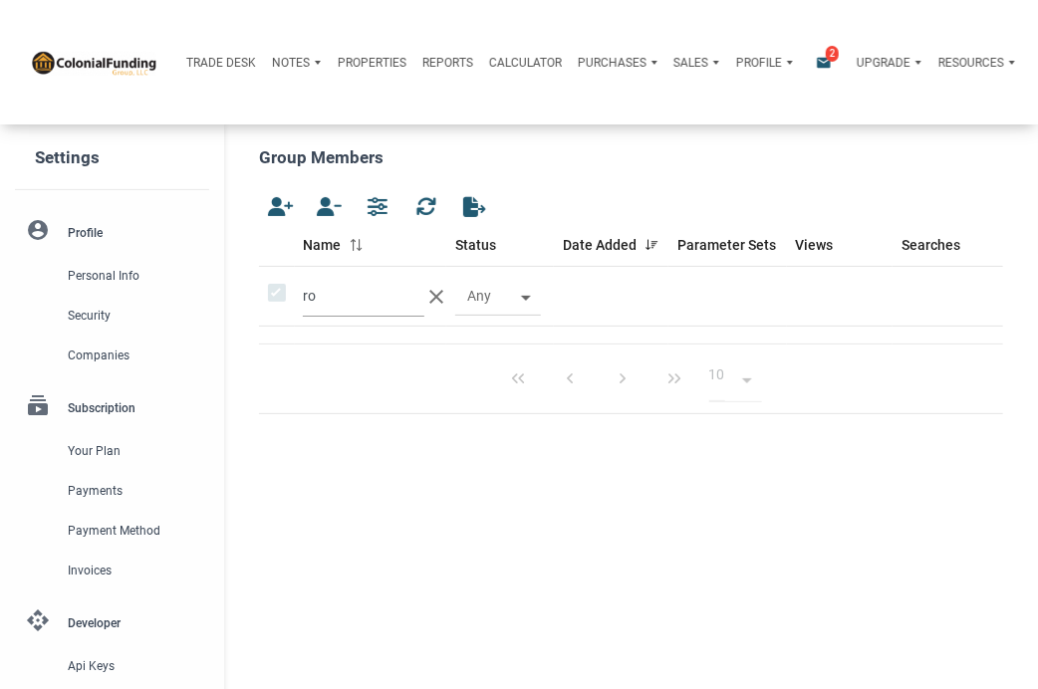
type input "r"
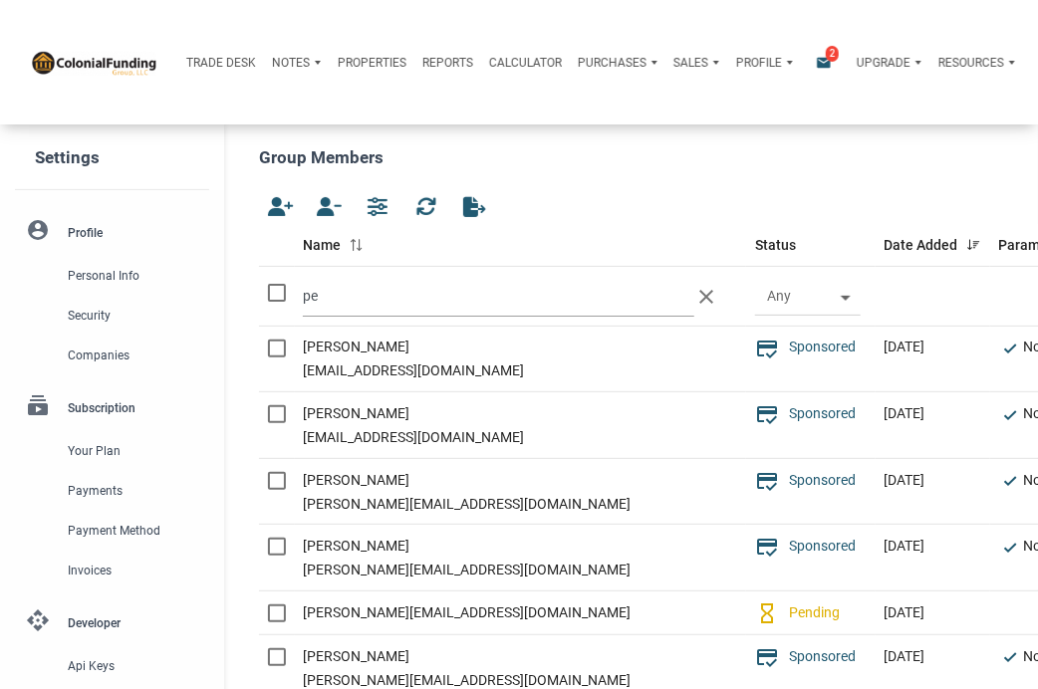
type input "p"
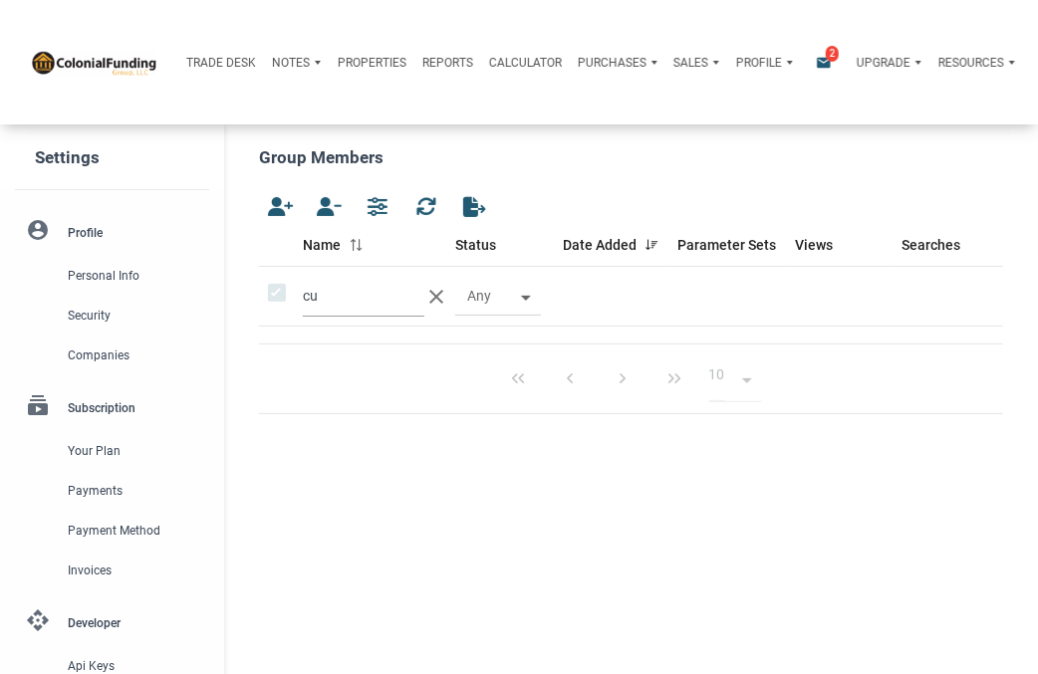
type input "c"
type input "a"
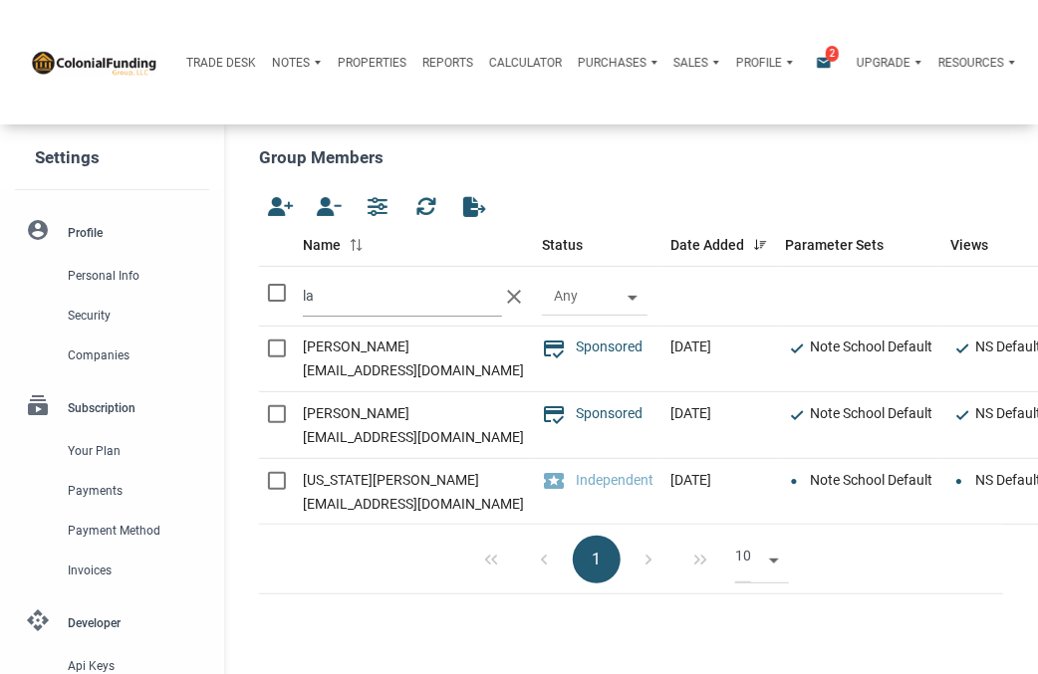
type input "l"
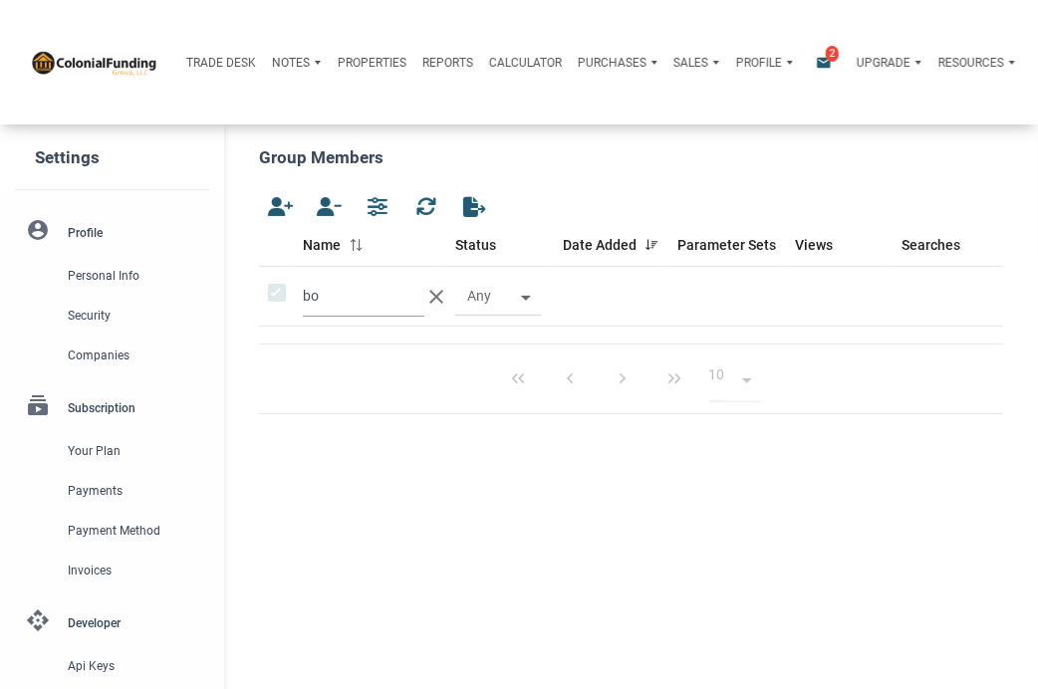
type input "b"
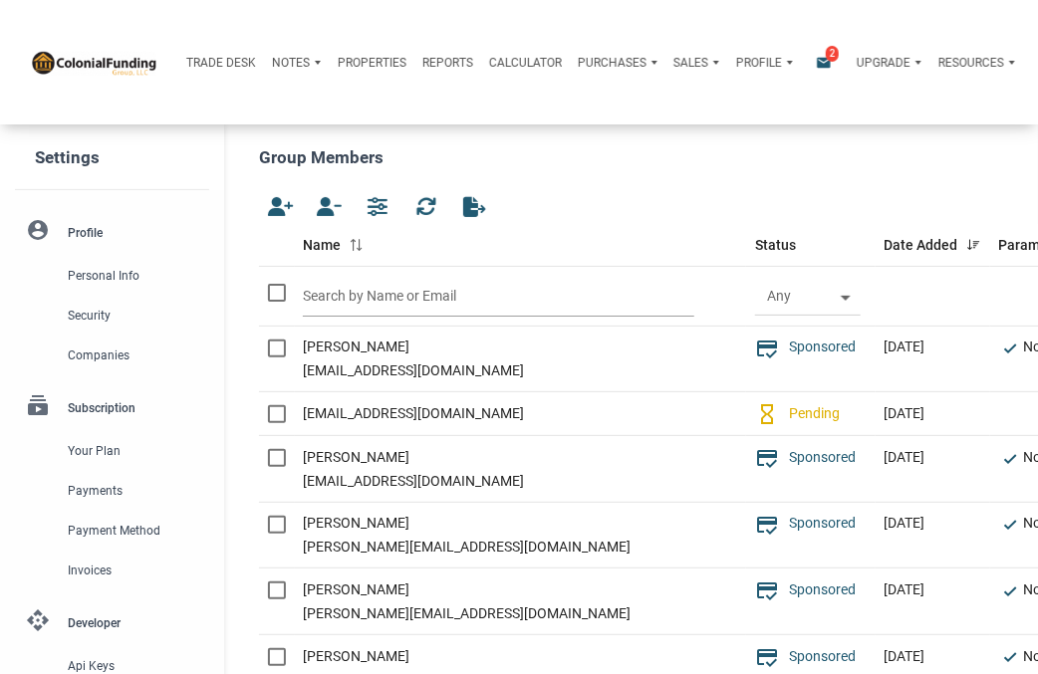
click at [375, 288] on input "text" at bounding box center [498, 296] width 390 height 41
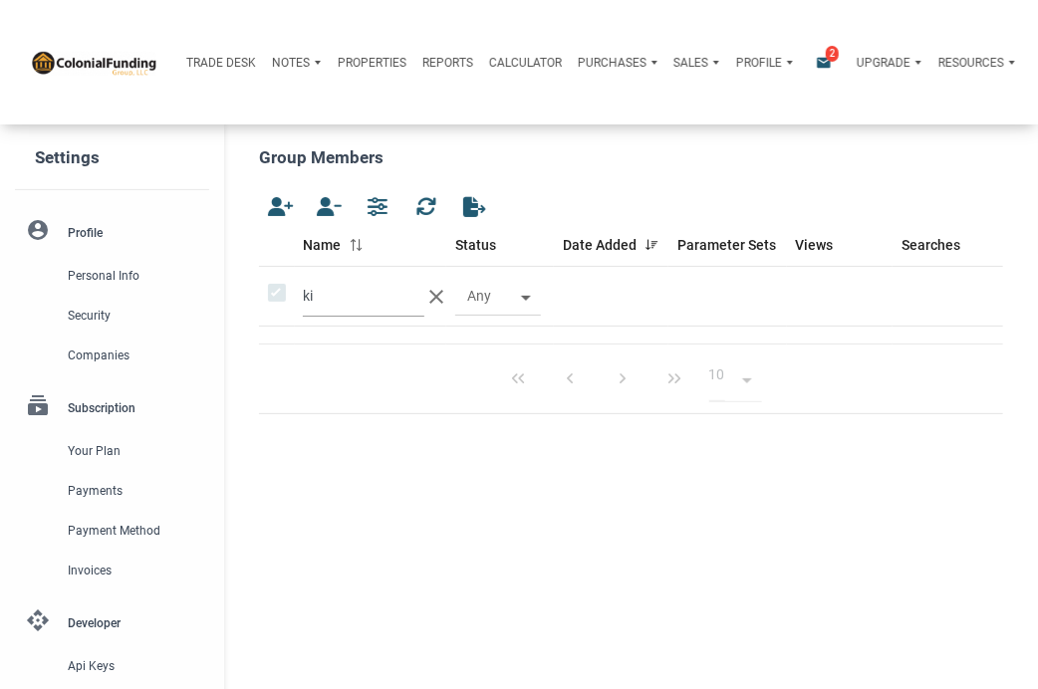
type input "k"
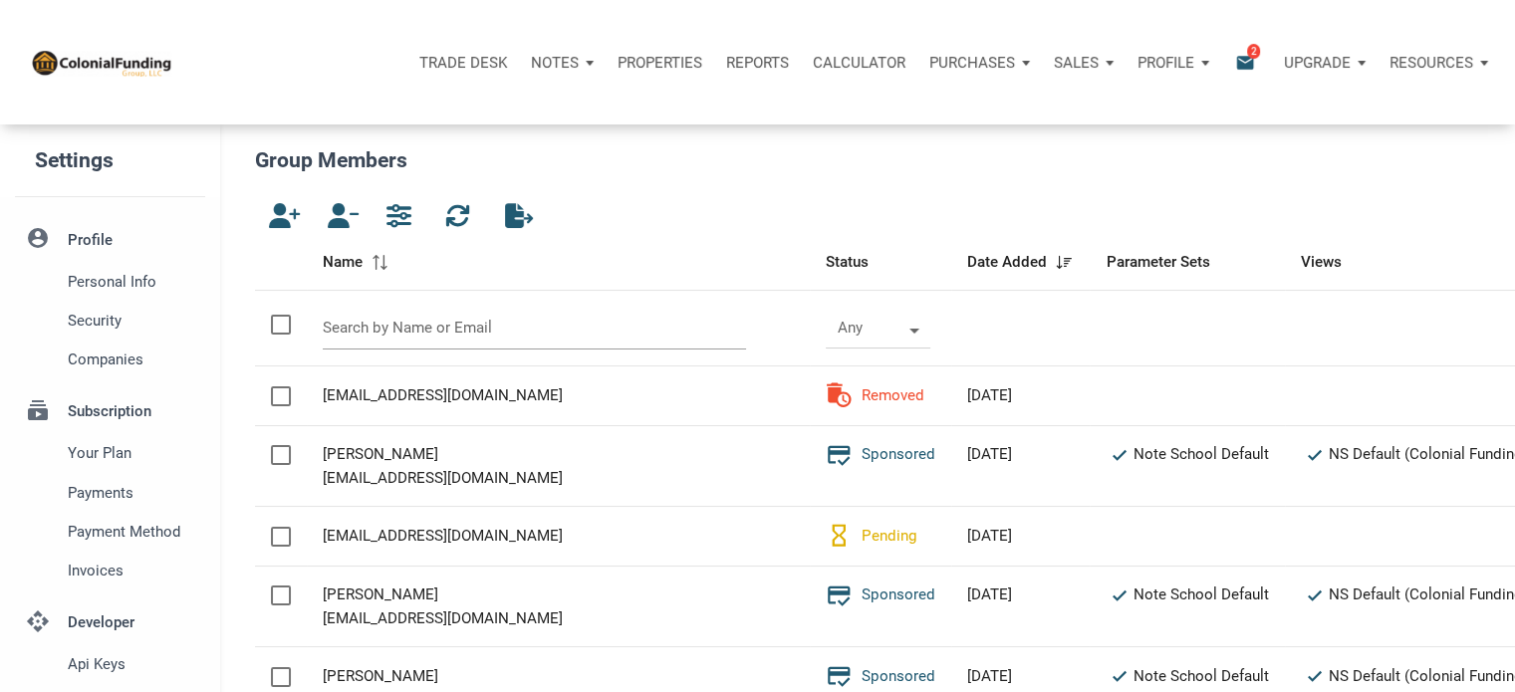
click at [416, 336] on input "text" at bounding box center [535, 328] width 424 height 43
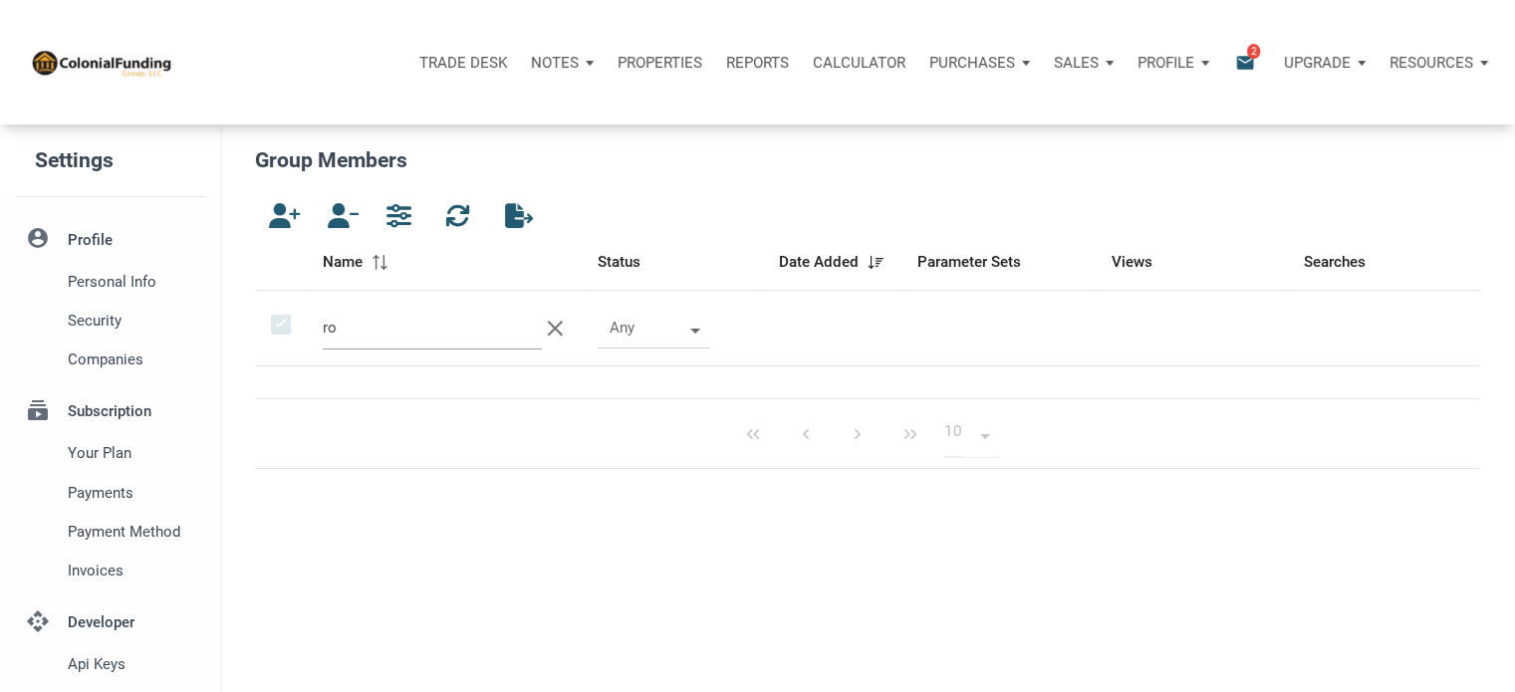
type input "r"
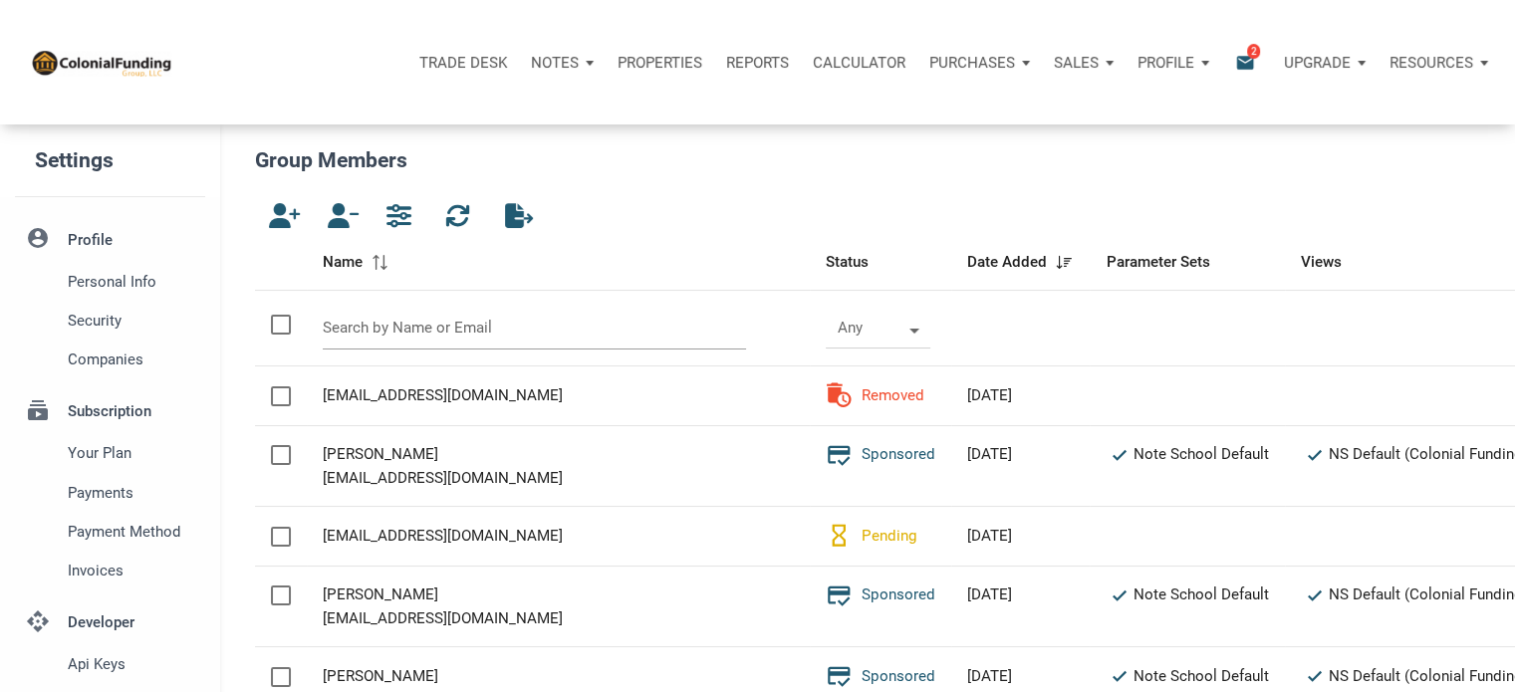
click at [367, 328] on input "text" at bounding box center [535, 328] width 424 height 43
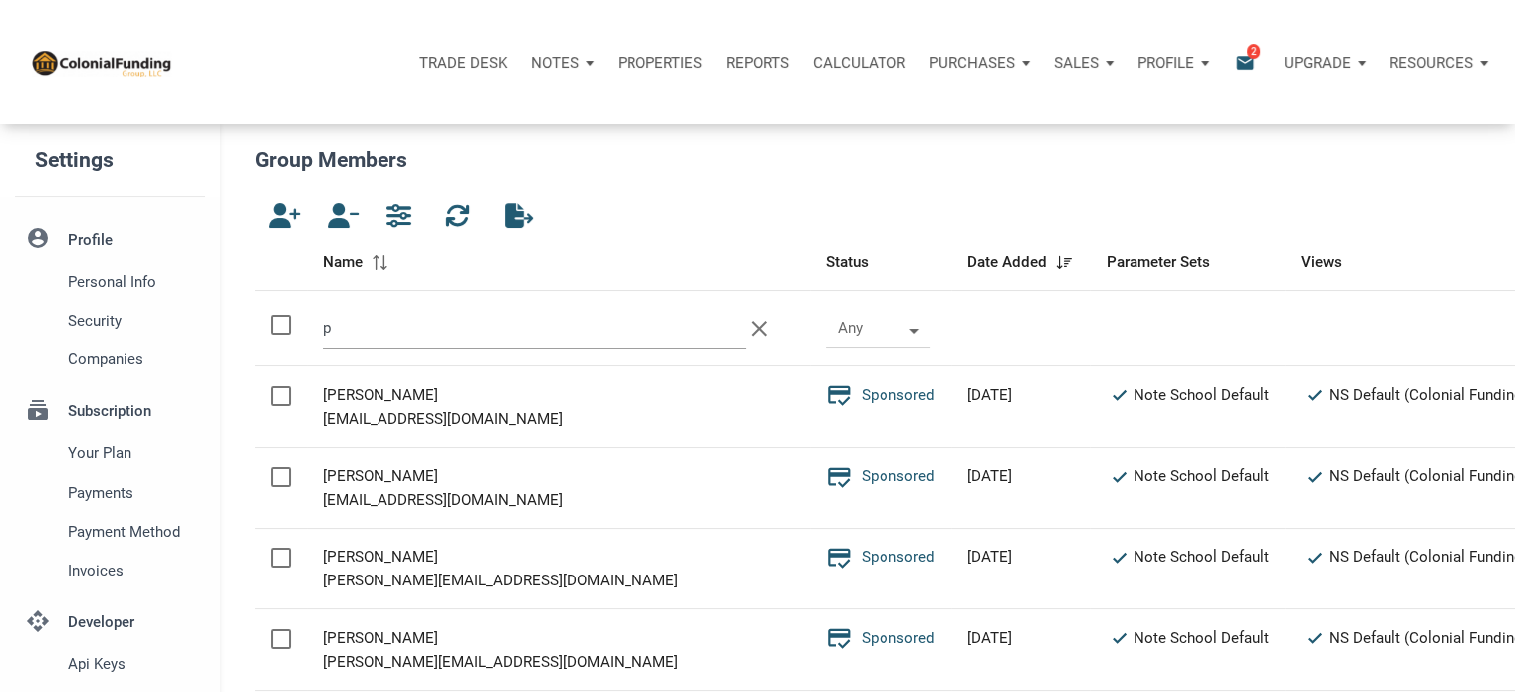
click at [367, 328] on input "p" at bounding box center [535, 328] width 424 height 43
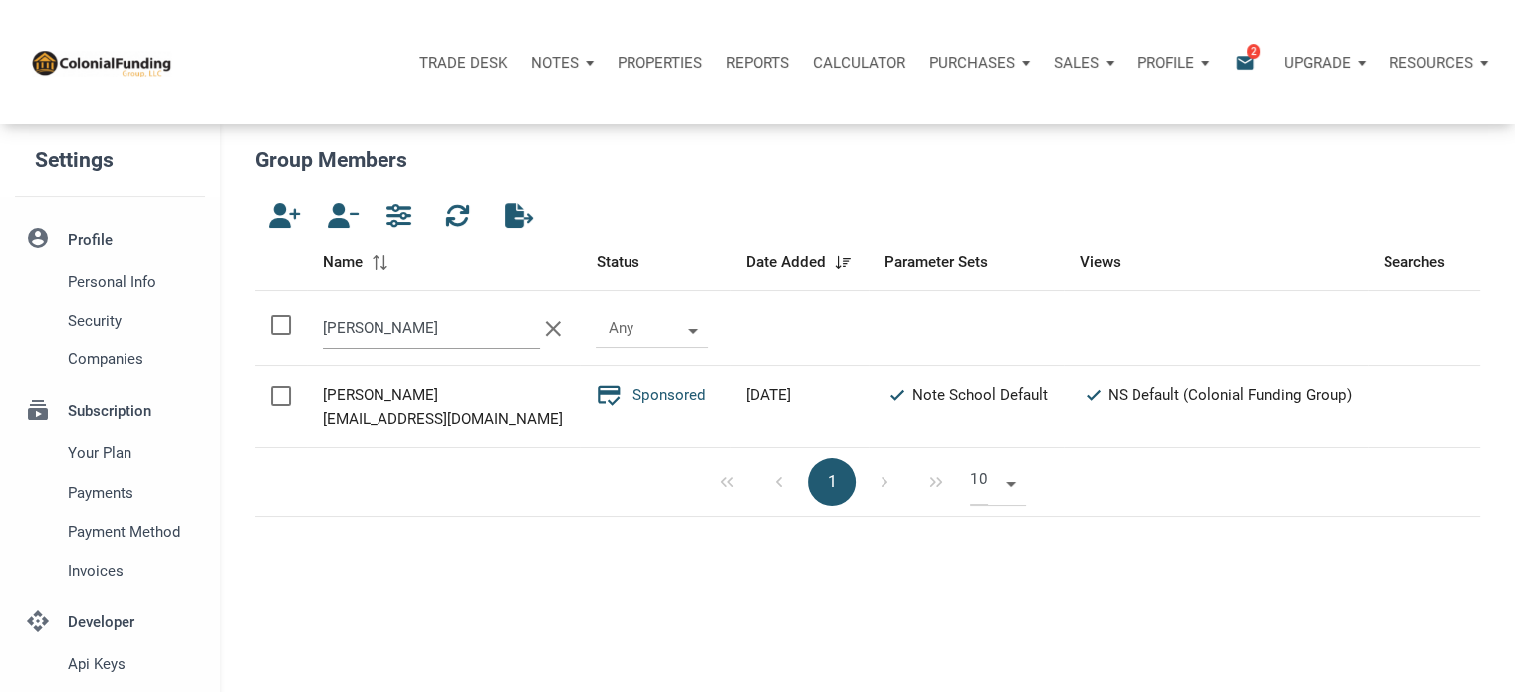
type input "petty"
click at [1231, 158] on h5 "Group Members" at bounding box center [867, 160] width 1225 height 33
click at [390, 399] on div "[PERSON_NAME]" at bounding box center [444, 395] width 242 height 24
click at [1193, 63] on p "Profile" at bounding box center [1165, 63] width 57 height 18
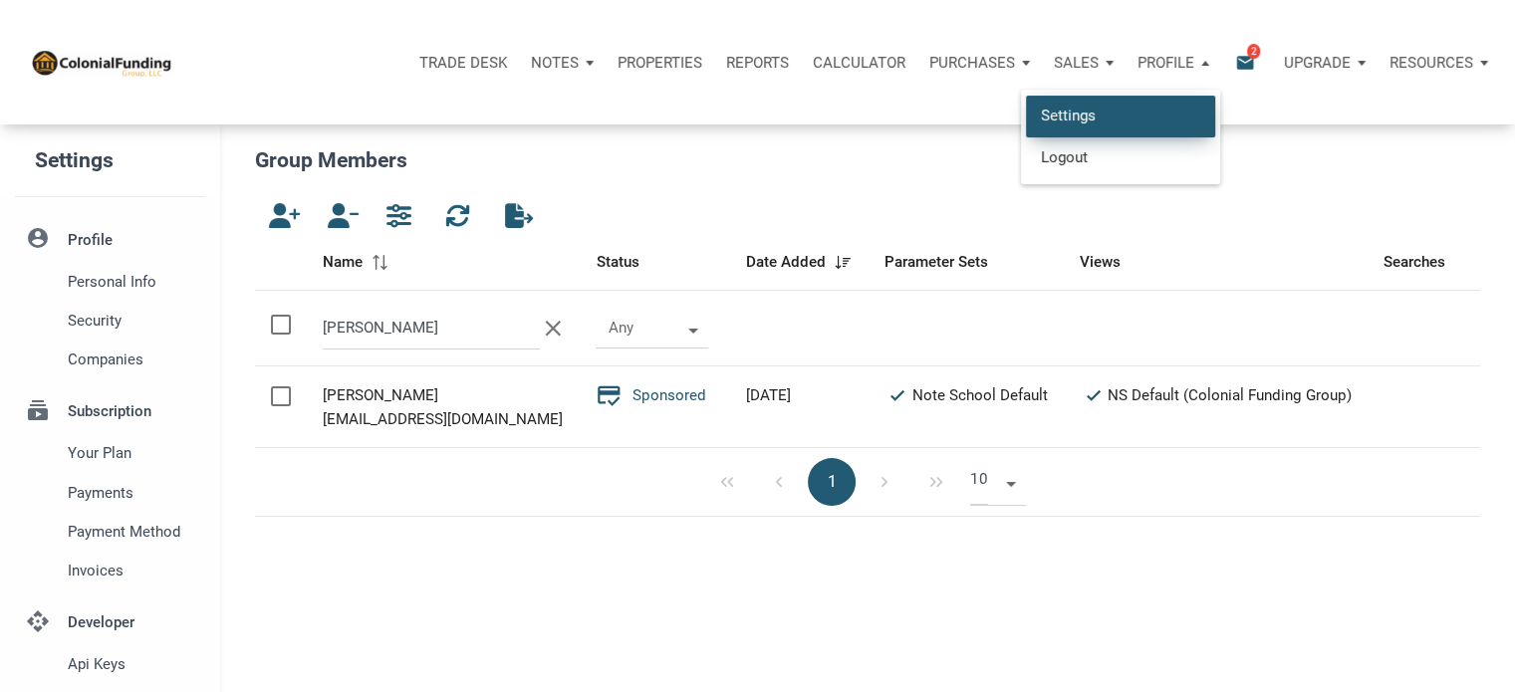
click at [1060, 108] on link "Settings" at bounding box center [1120, 116] width 189 height 41
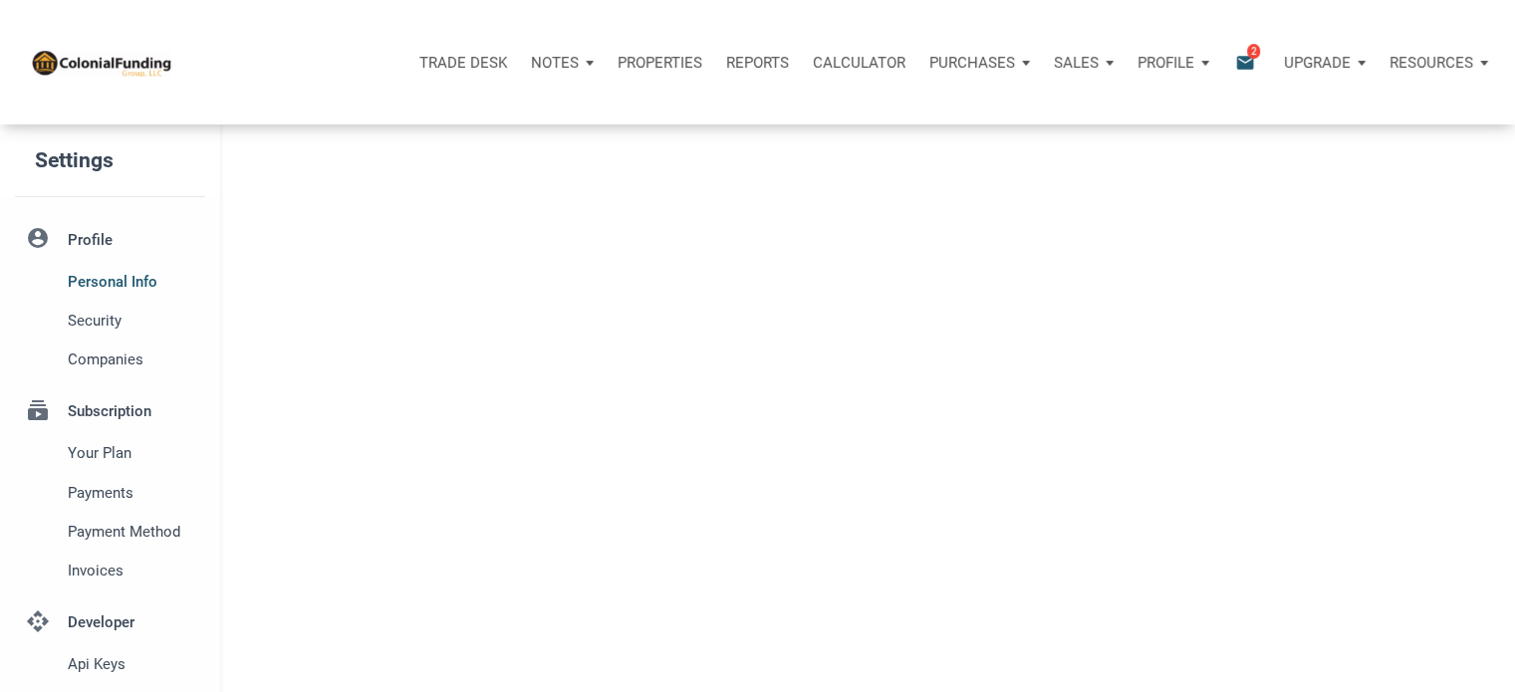
type input "SOUTHLAKE"
select select
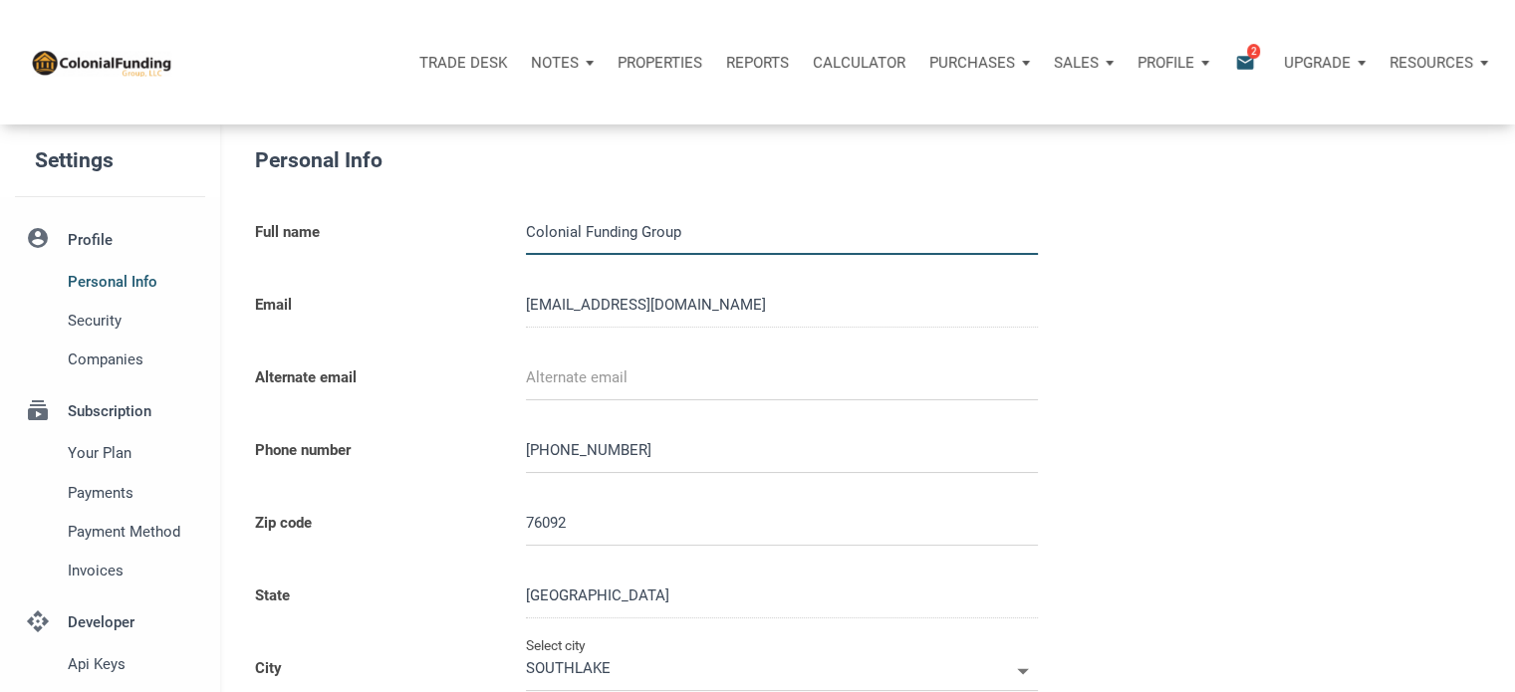
type input "0000000"
select select
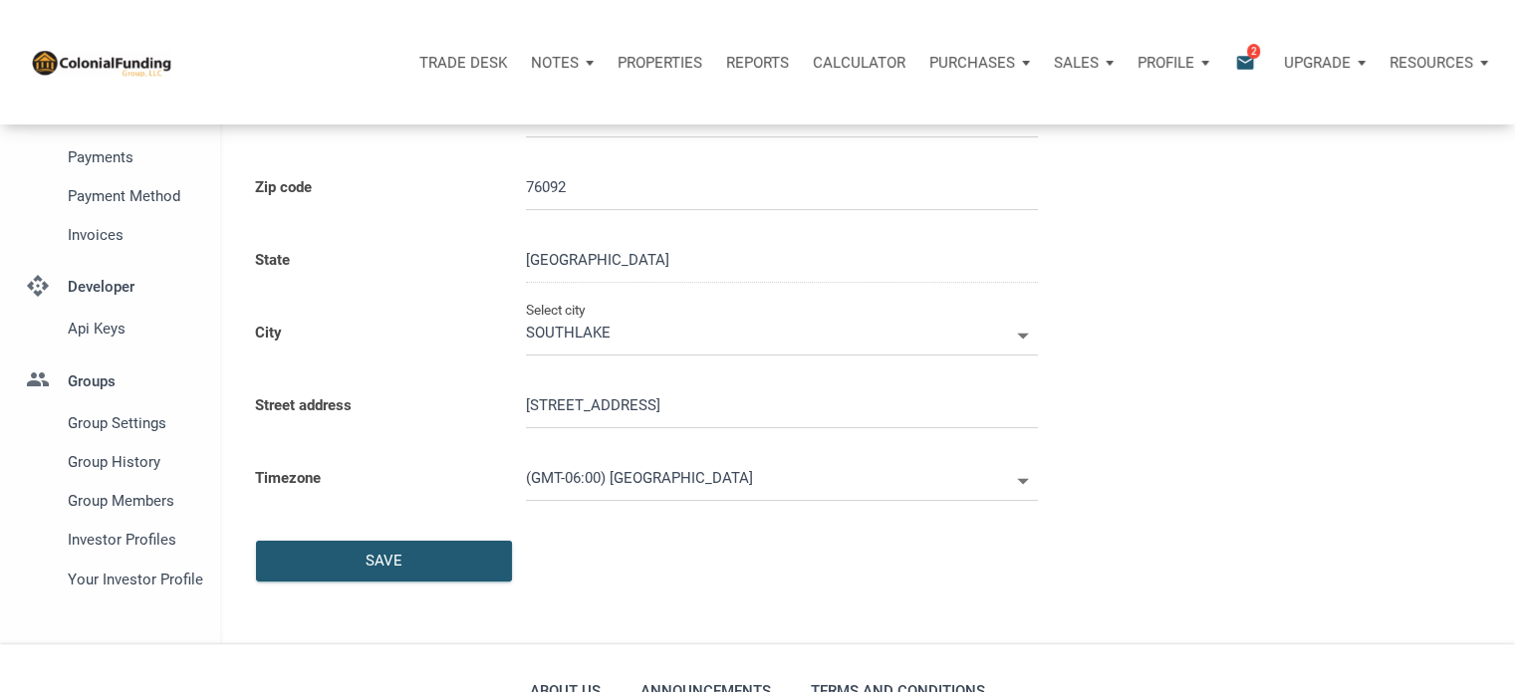
scroll to position [565, 0]
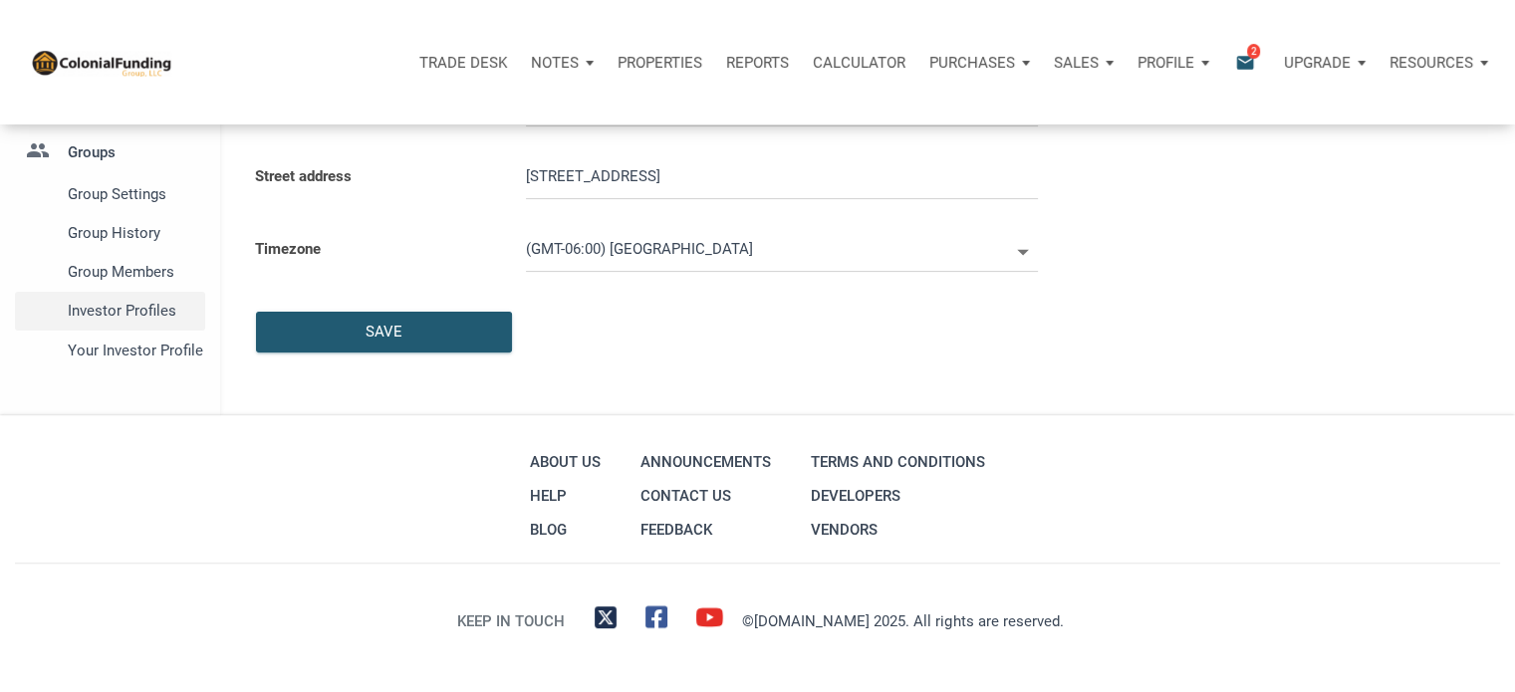
click at [139, 306] on span "Investor Profiles" at bounding box center [132, 311] width 129 height 24
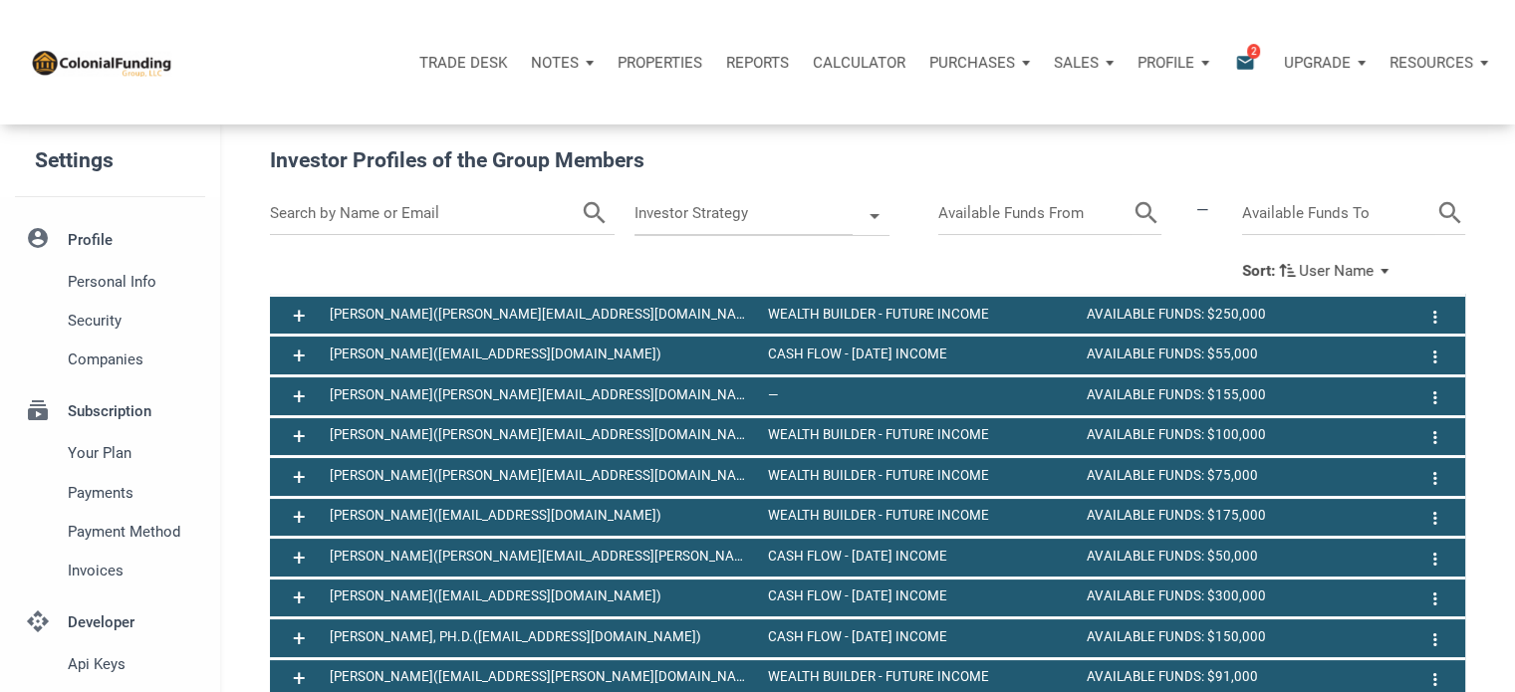
click at [426, 201] on input "text" at bounding box center [425, 213] width 311 height 43
type input "petty"
click at [560, 202] on icon "search" at bounding box center [570, 213] width 30 height 43
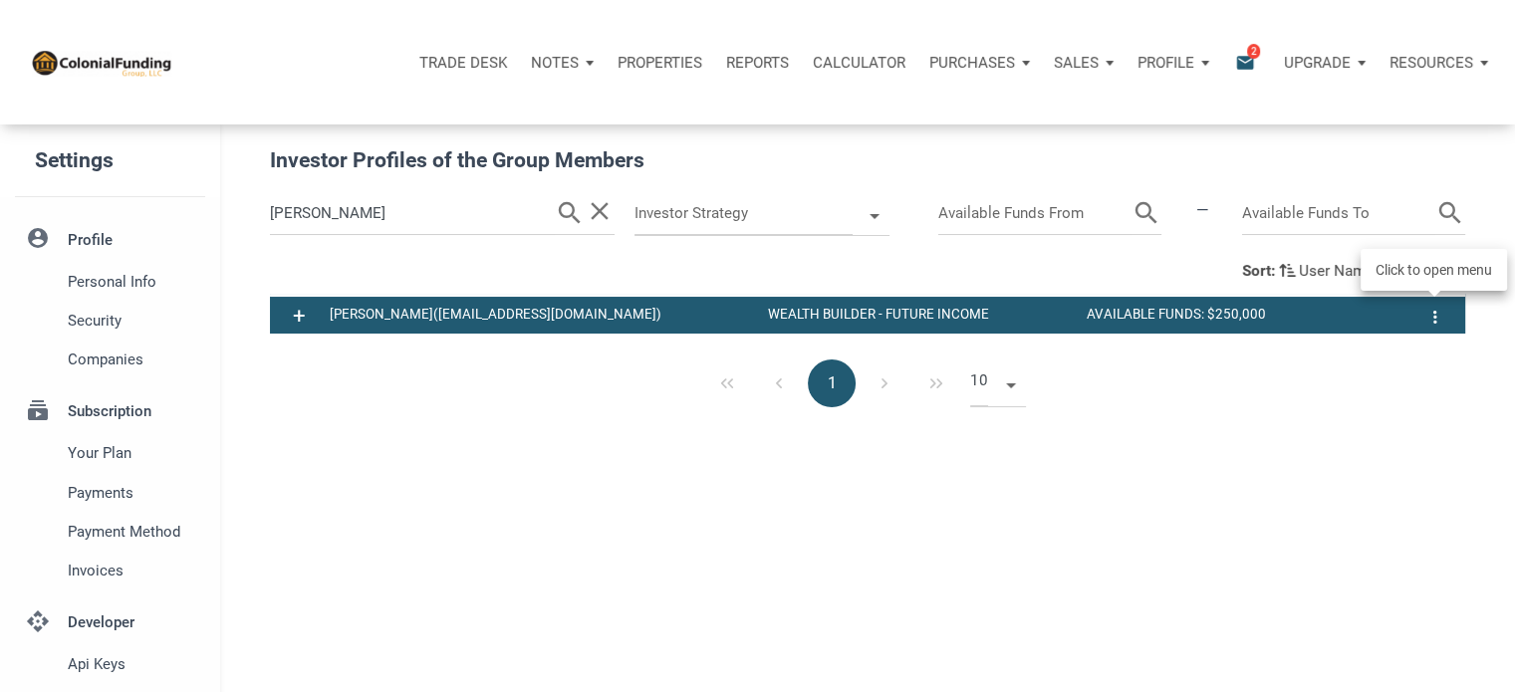
click at [1432, 318] on icon "button" at bounding box center [1435, 317] width 24 height 23
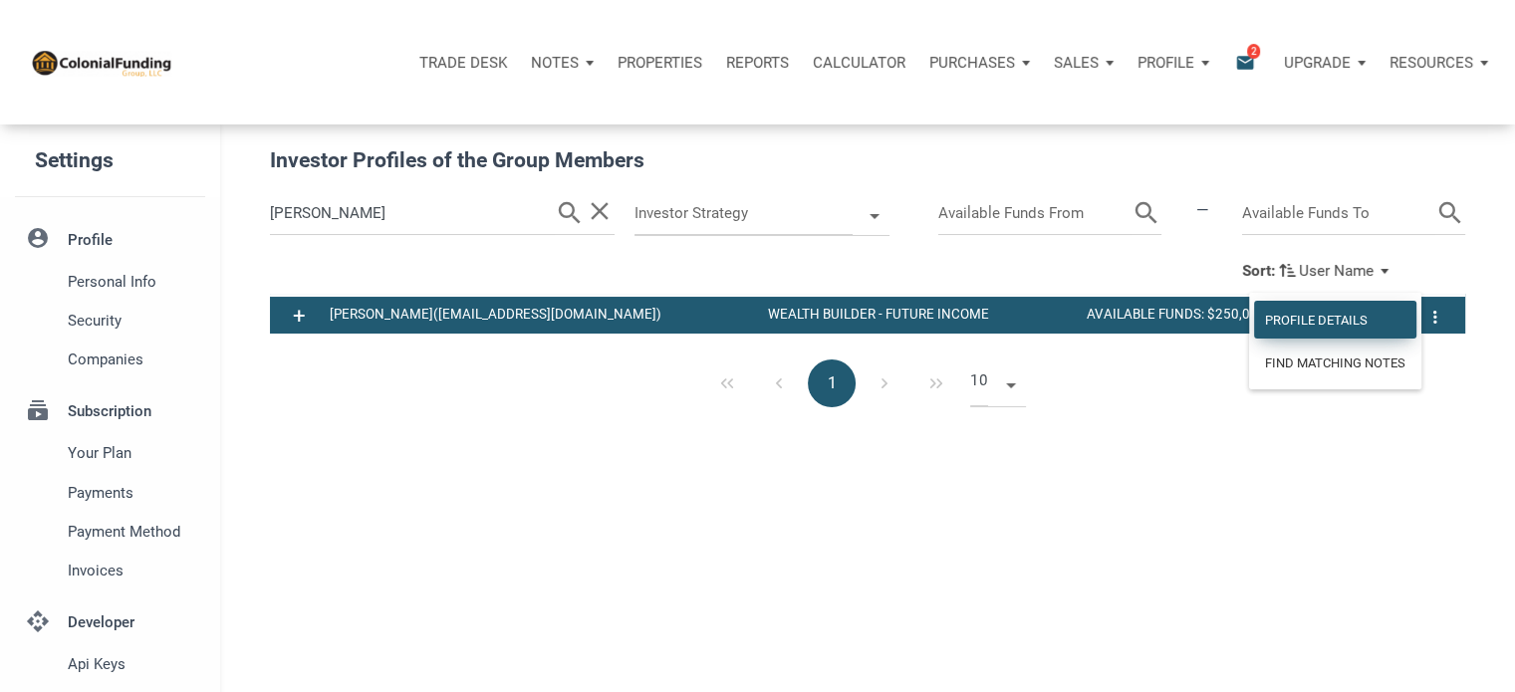
click at [1335, 323] on div "Profile Details" at bounding box center [1335, 320] width 162 height 38
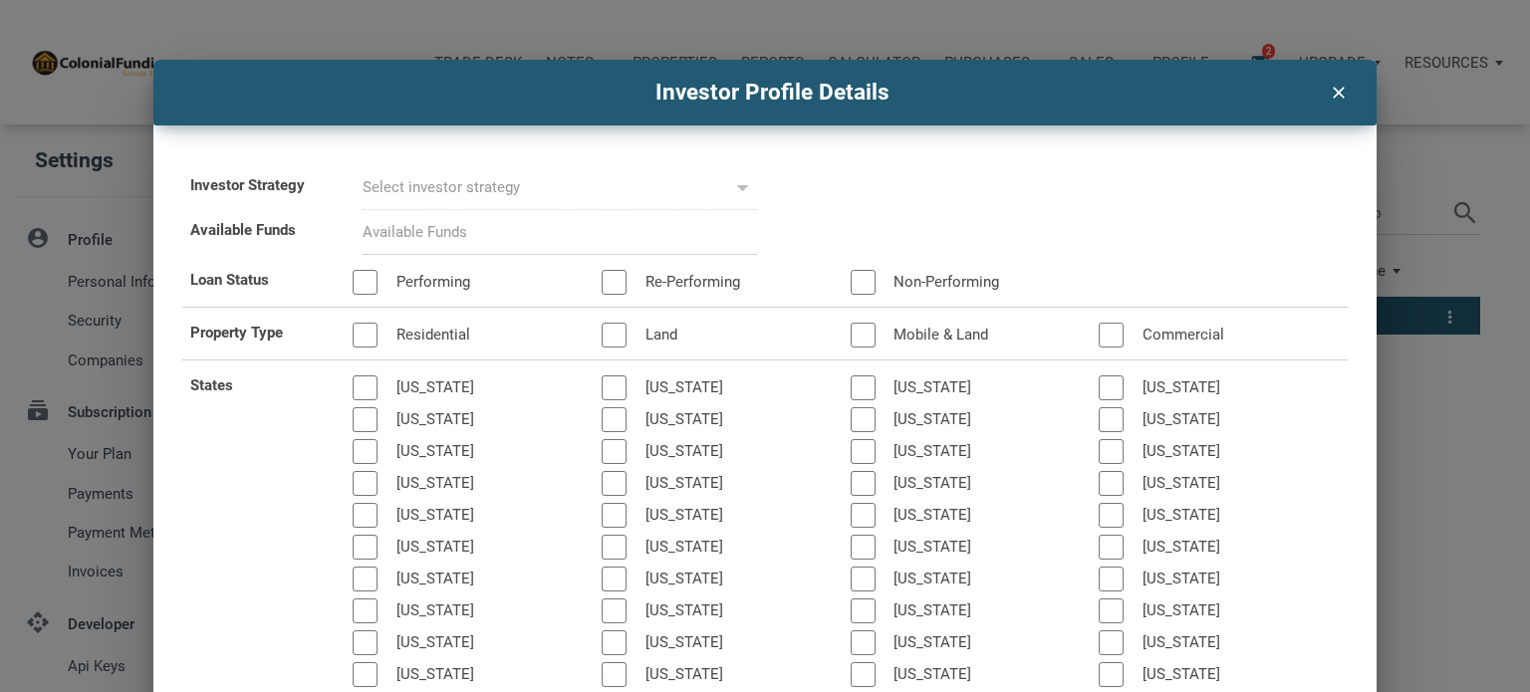
type input "Wealth Builder - Future Income"
select select
type input "$ 250,000"
click at [369, 286] on div at bounding box center [365, 282] width 25 height 25
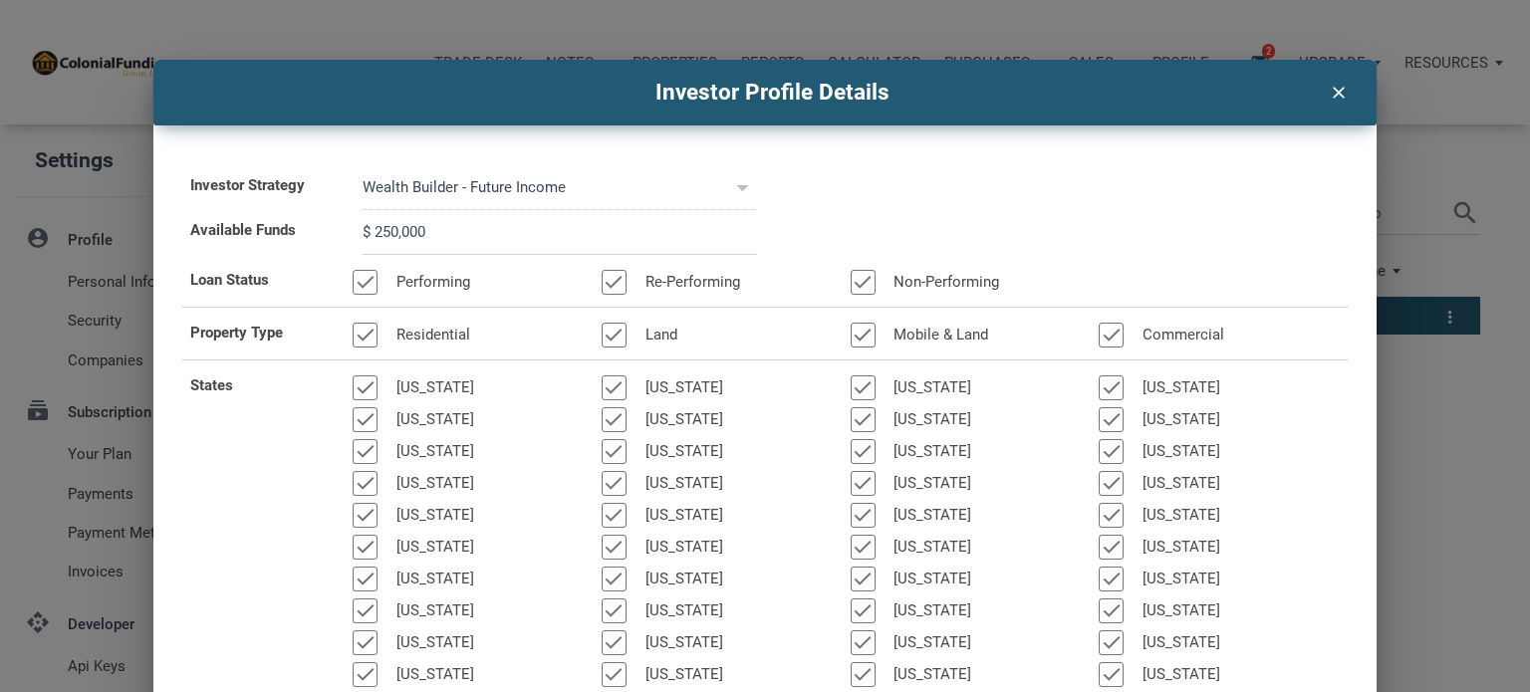
drag, startPoint x: 960, startPoint y: 87, endPoint x: 1088, endPoint y: 79, distance: 127.7
click at [1088, 79] on div "Investor Profile Details clear" at bounding box center [765, 93] width 1224 height 66
click at [1338, 83] on icon "clear" at bounding box center [1339, 91] width 24 height 26
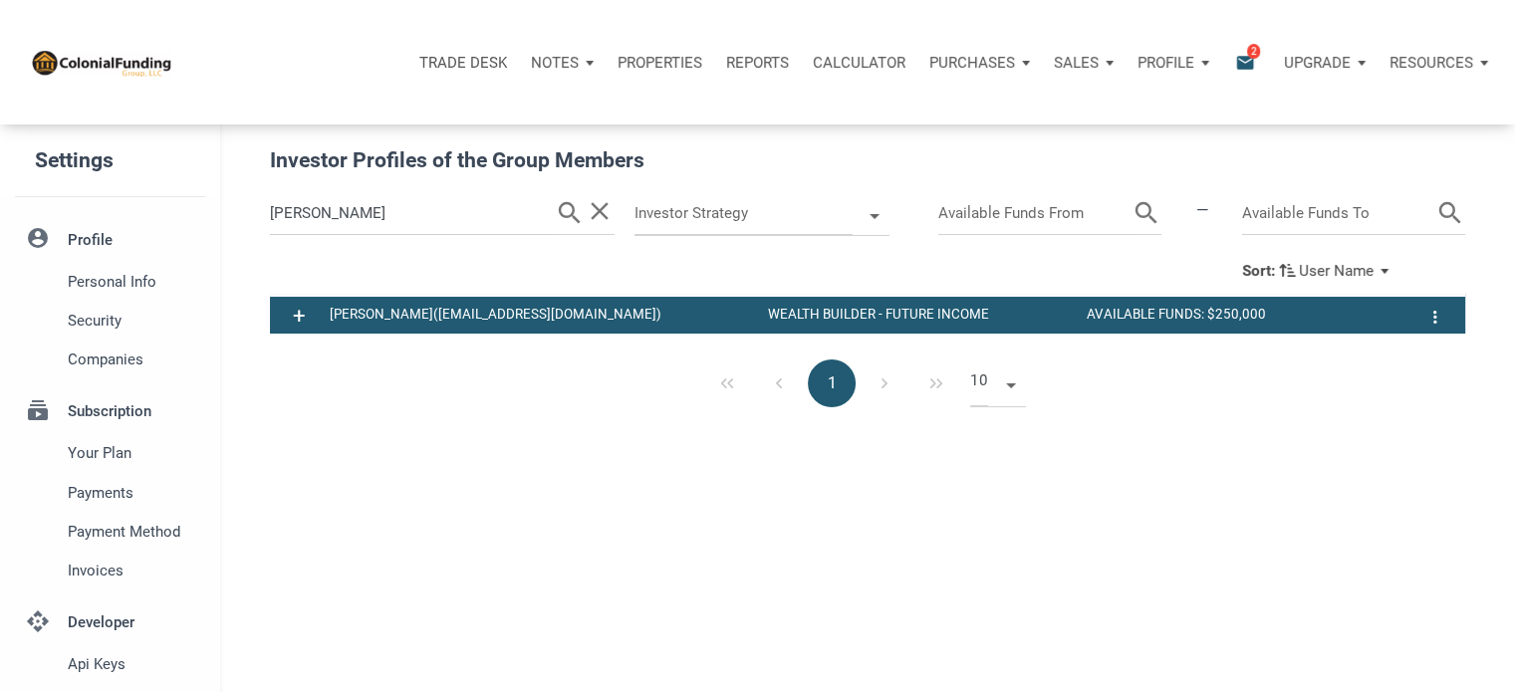
drag, startPoint x: 329, startPoint y: 209, endPoint x: 179, endPoint y: 202, distance: 149.5
click at [179, 202] on div "Settings account_circle Profile Personal Info Security Companies subscriptions …" at bounding box center [757, 529] width 1515 height 810
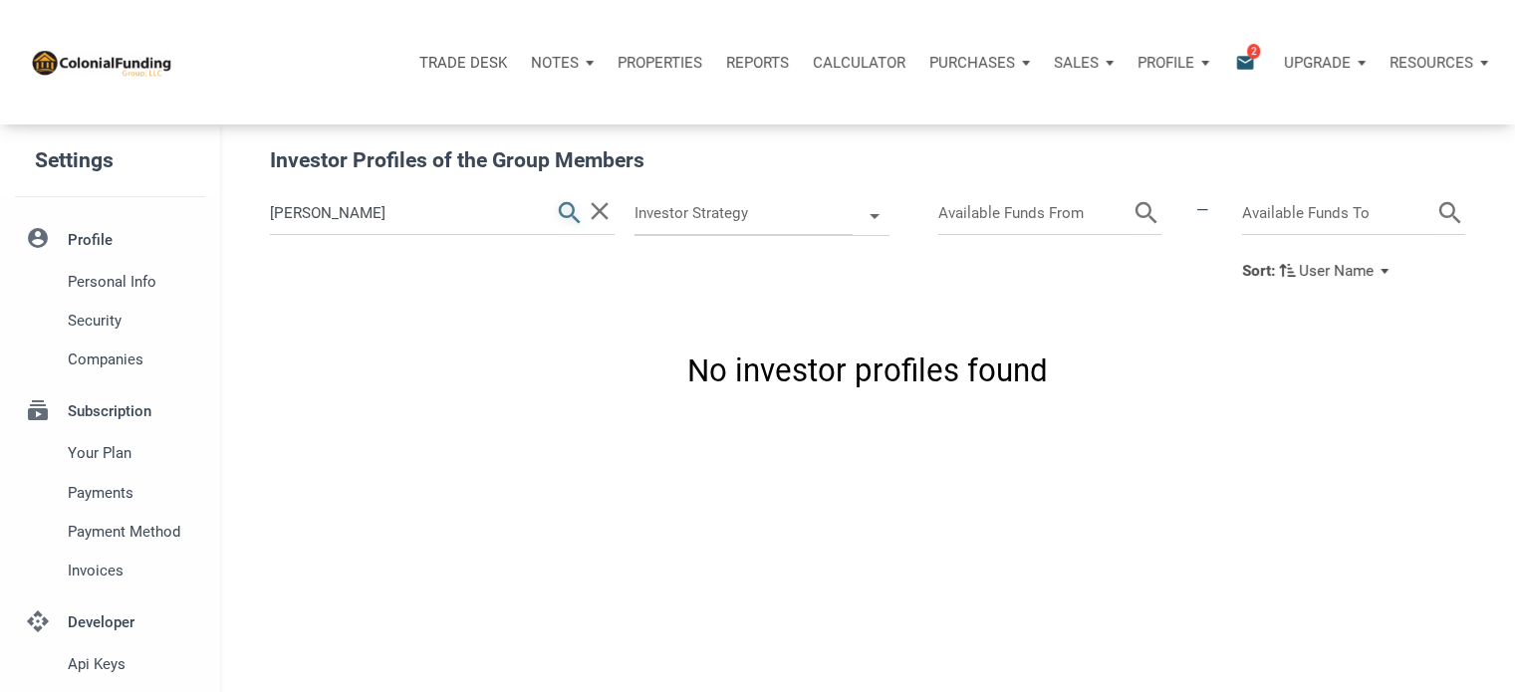
click at [562, 210] on icon "search" at bounding box center [570, 213] width 30 height 43
click at [313, 222] on input "burk" at bounding box center [412, 213] width 285 height 43
type input "b"
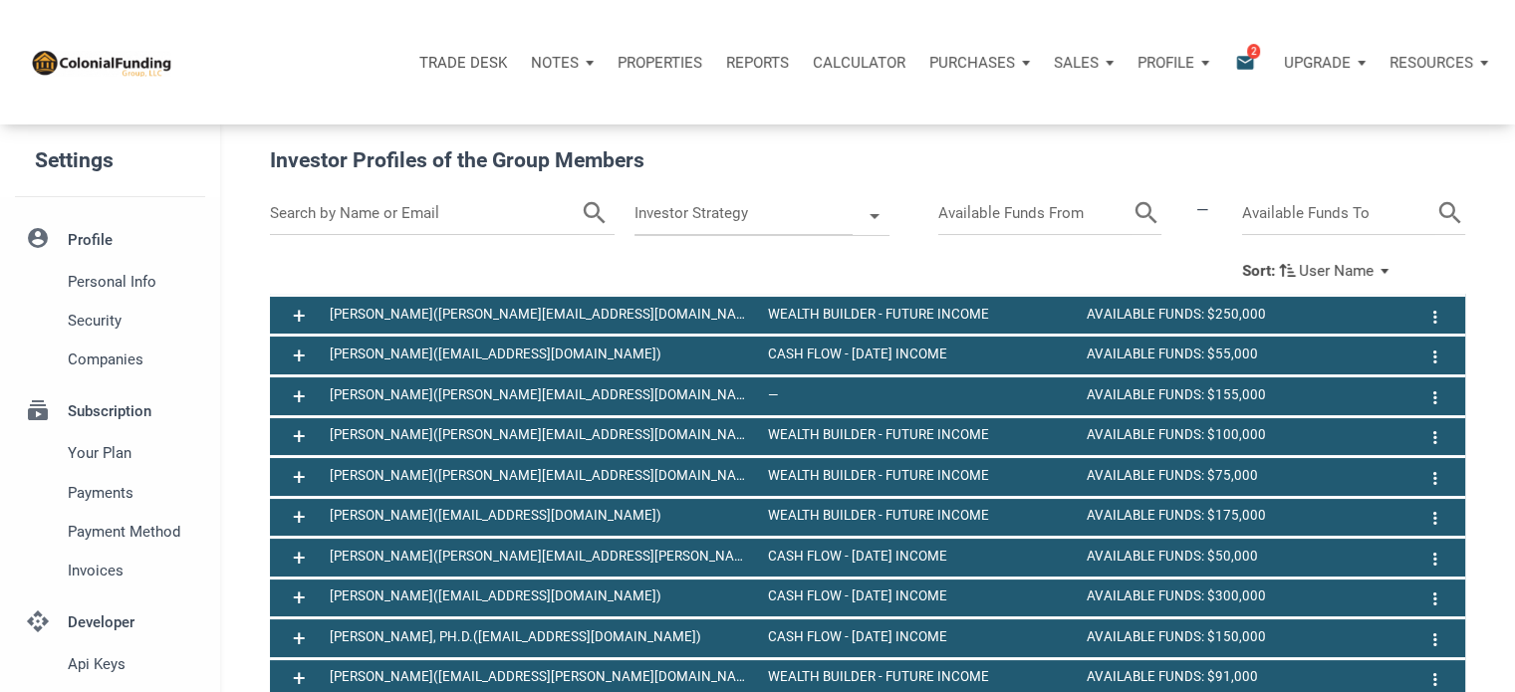
click at [400, 212] on input "text" at bounding box center [425, 213] width 311 height 43
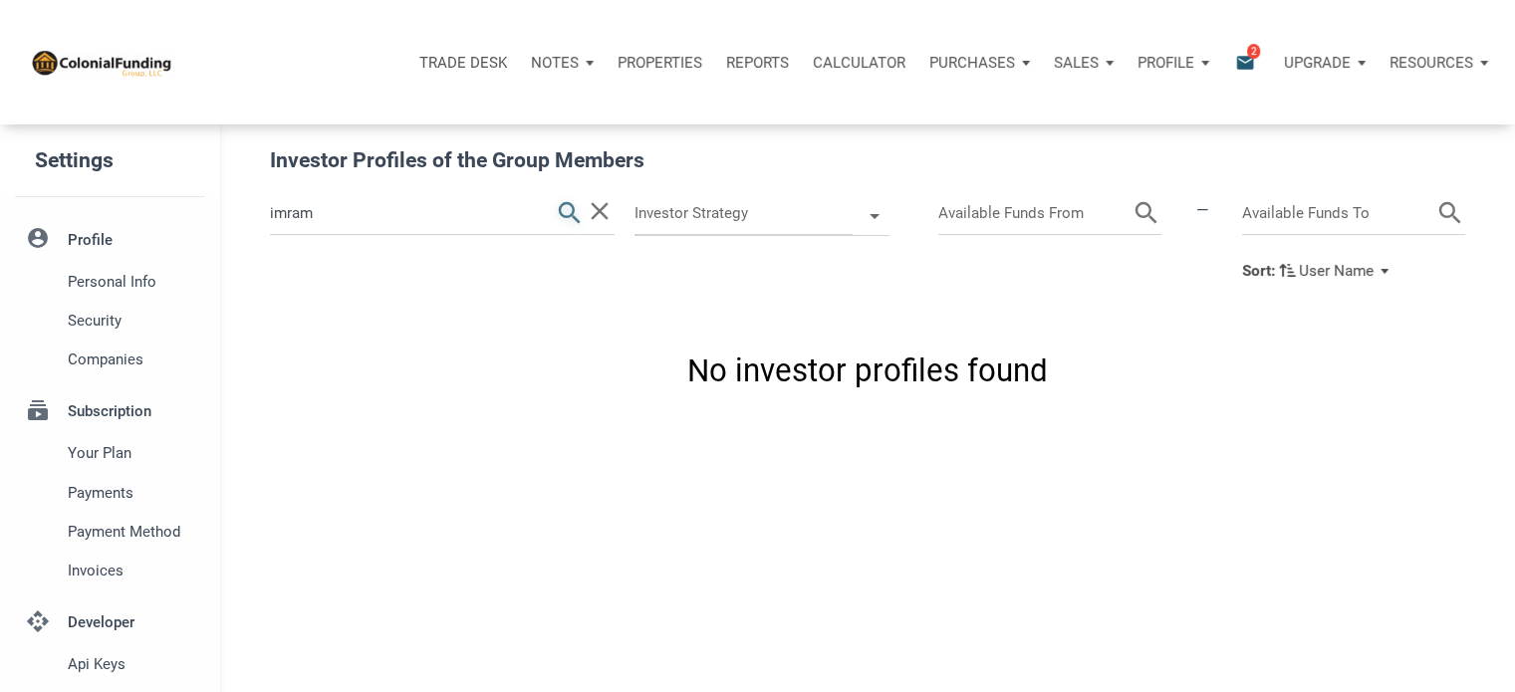
click at [572, 212] on icon "search" at bounding box center [570, 213] width 30 height 43
click at [455, 215] on input "imram" at bounding box center [412, 213] width 285 height 43
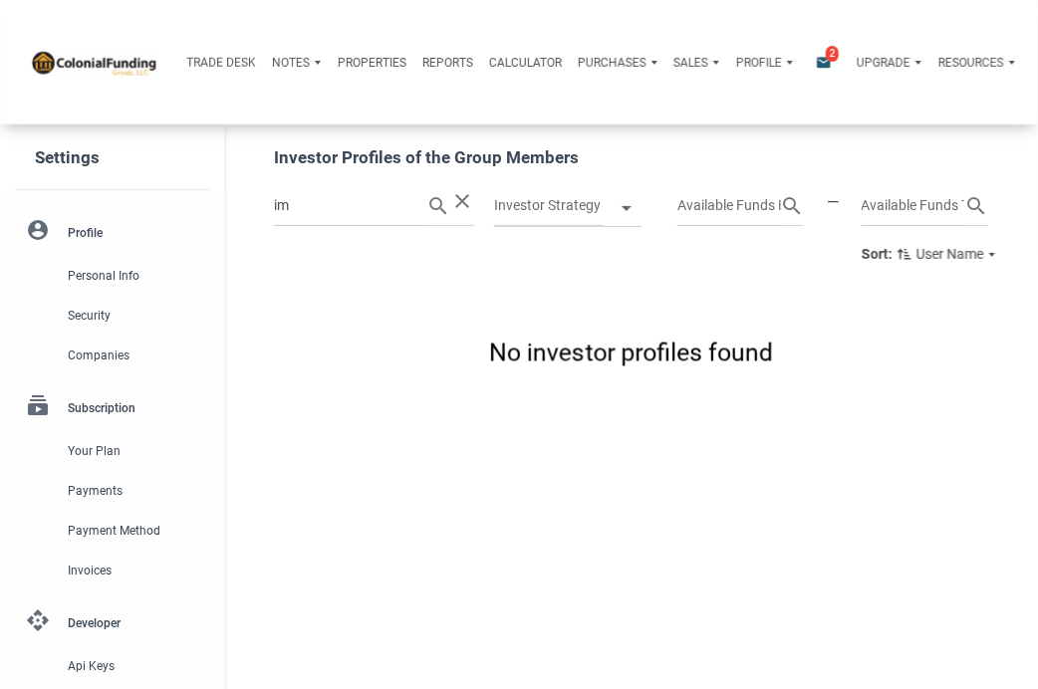
type input "i"
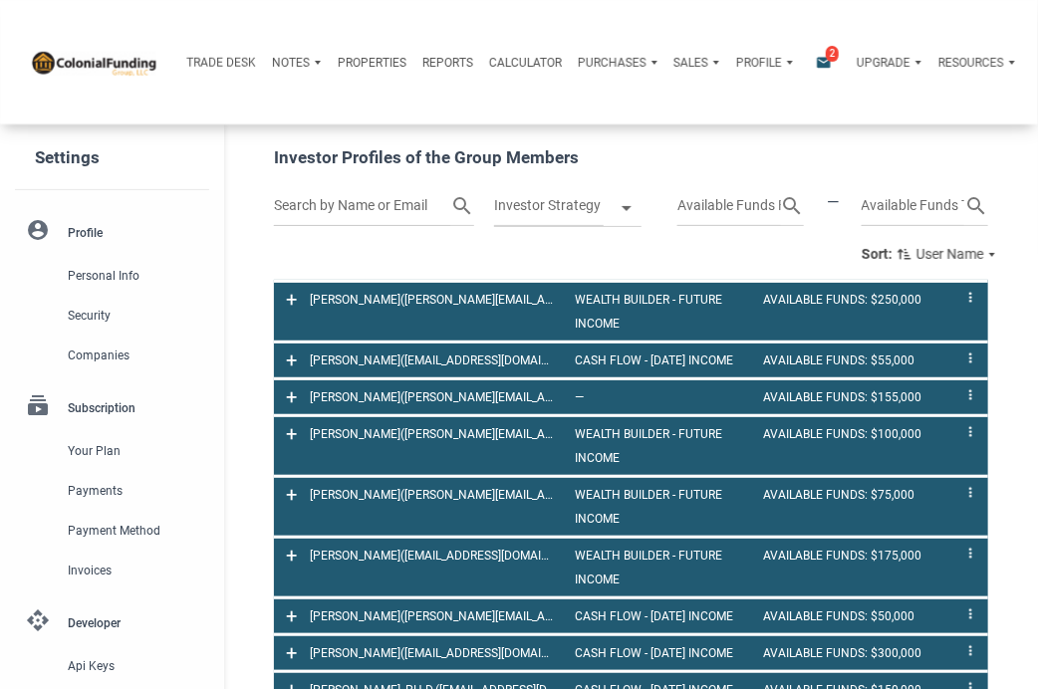
click at [418, 207] on input "text" at bounding box center [362, 205] width 176 height 41
click at [431, 203] on icon "search" at bounding box center [438, 205] width 24 height 41
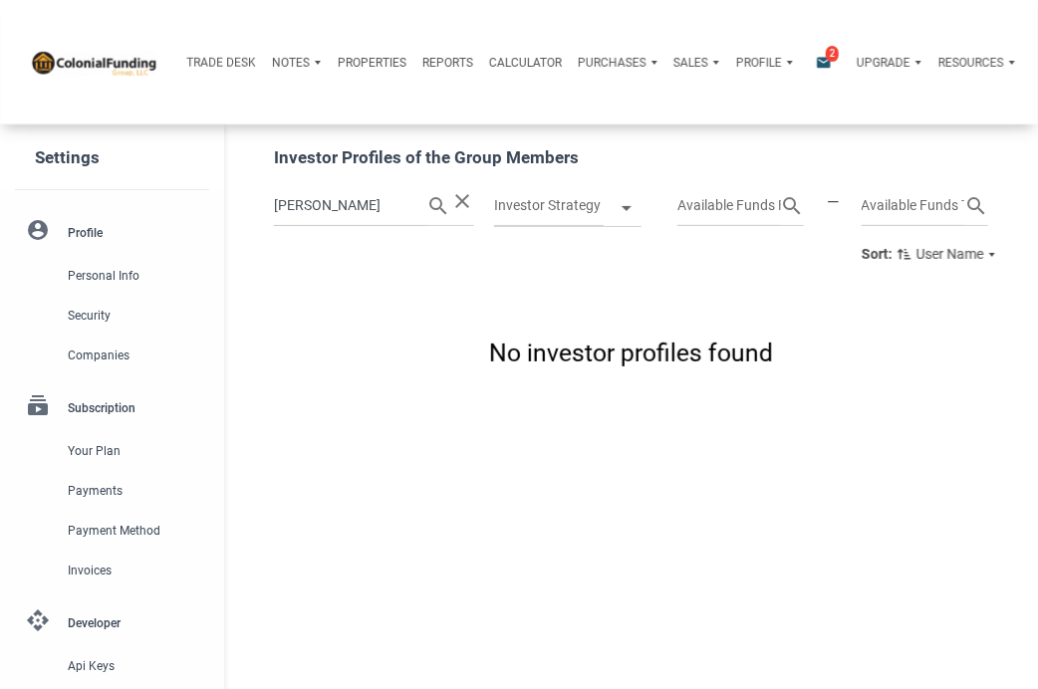
click at [328, 210] on input "tavakoli" at bounding box center [350, 205] width 152 height 41
click at [429, 200] on icon "search" at bounding box center [438, 205] width 24 height 41
click at [317, 202] on input "tava" at bounding box center [350, 205] width 152 height 41
type input "t"
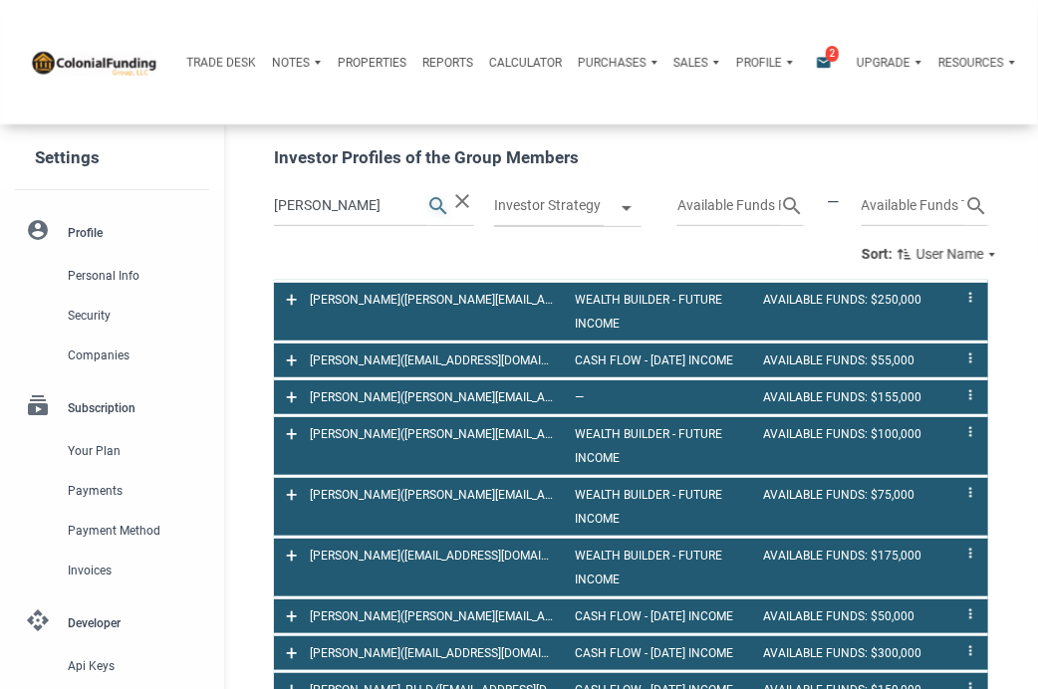
click at [435, 204] on icon "search" at bounding box center [438, 205] width 24 height 41
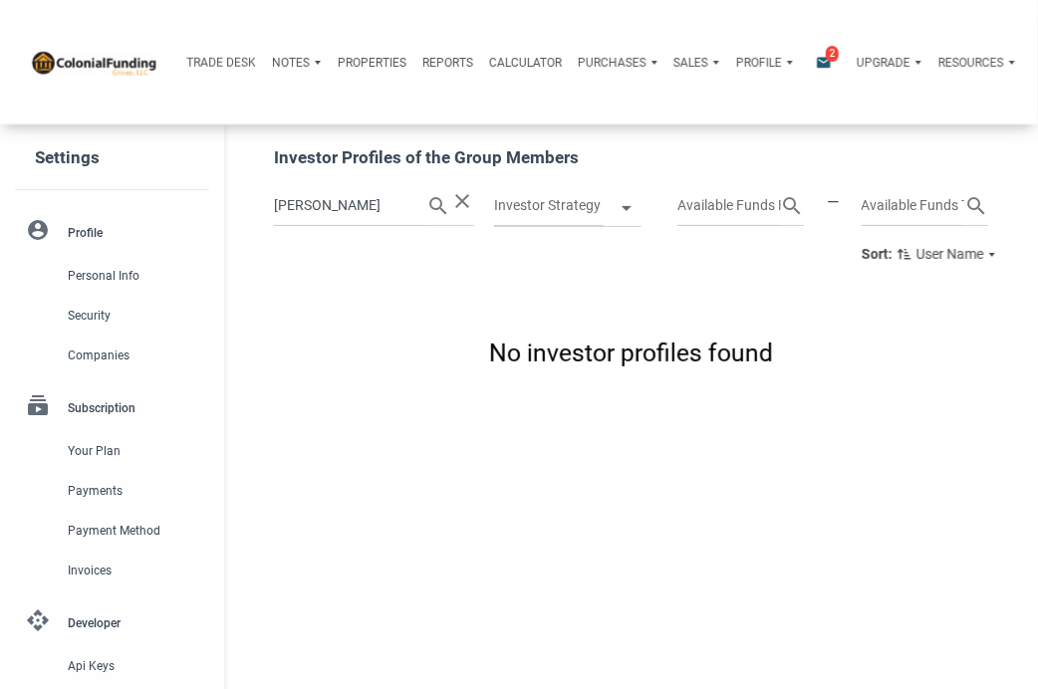
click at [339, 215] on input "hoover" at bounding box center [350, 205] width 152 height 41
type input "h"
click at [434, 198] on icon "search" at bounding box center [438, 205] width 24 height 41
click at [351, 211] on input "kurt" at bounding box center [350, 205] width 152 height 41
type input "k"
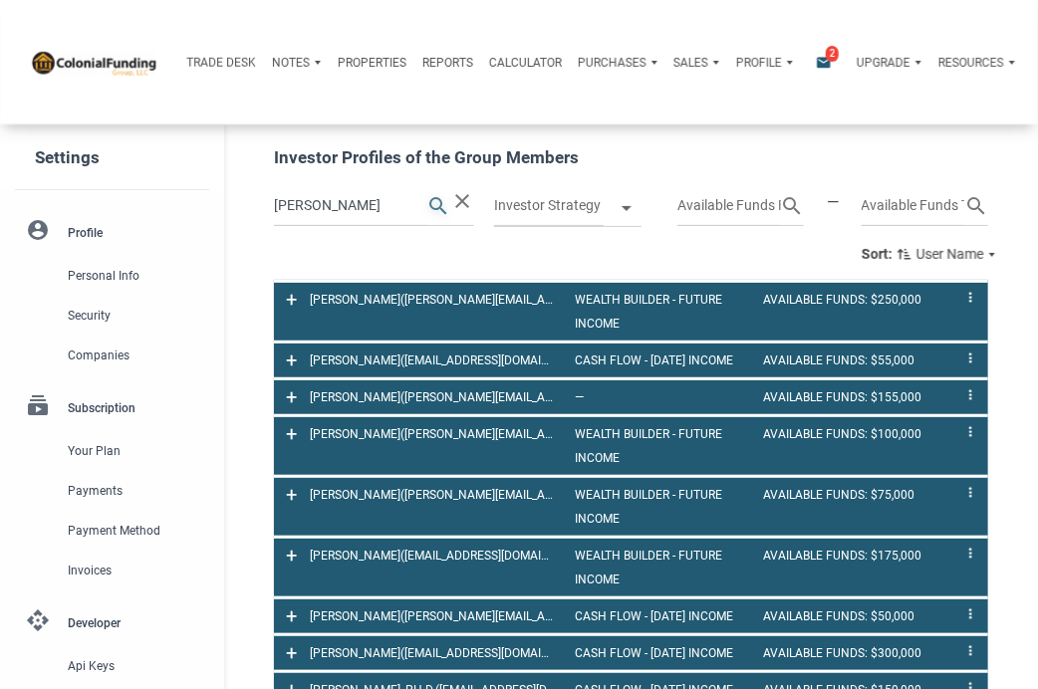
click at [436, 203] on icon "search" at bounding box center [438, 205] width 24 height 41
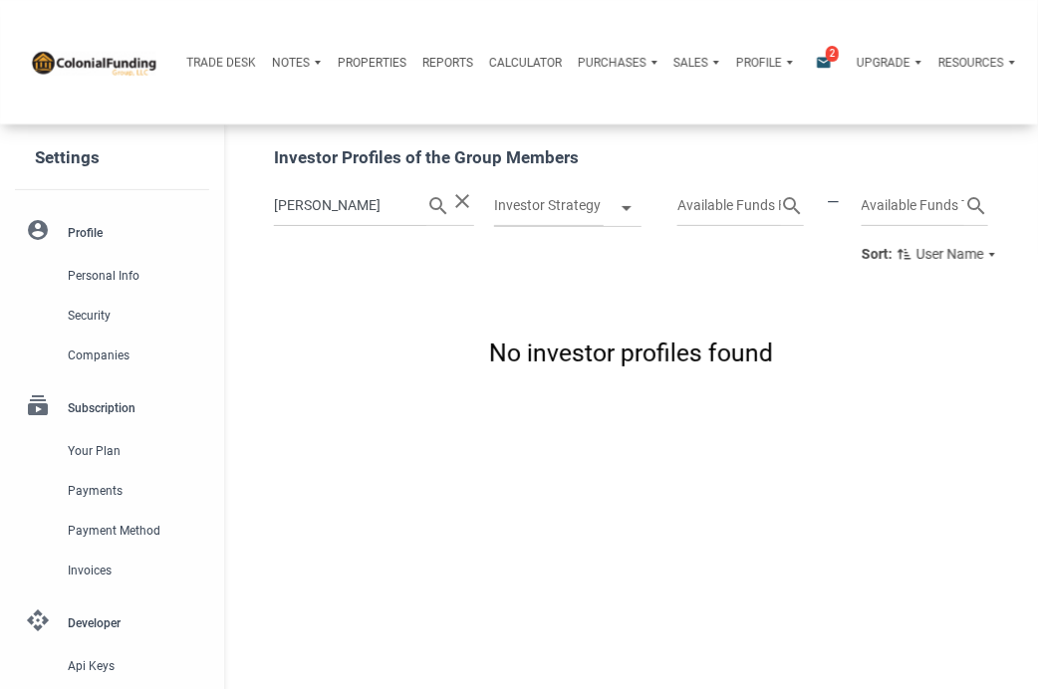
click at [365, 203] on input "tony" at bounding box center [350, 205] width 152 height 41
type input "t"
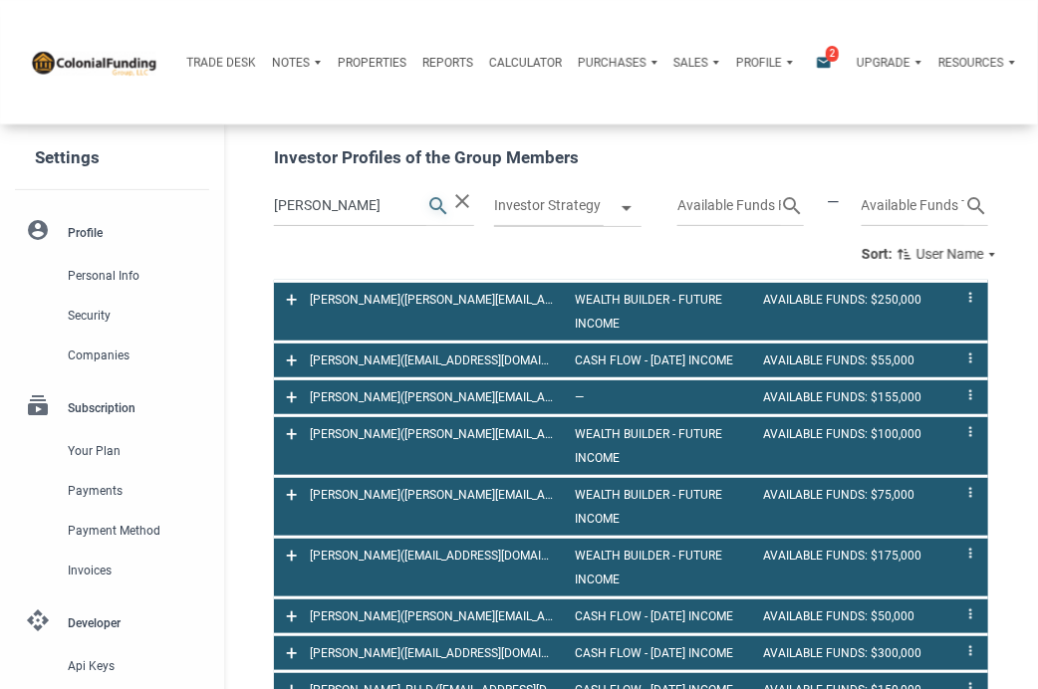
type input "davis"
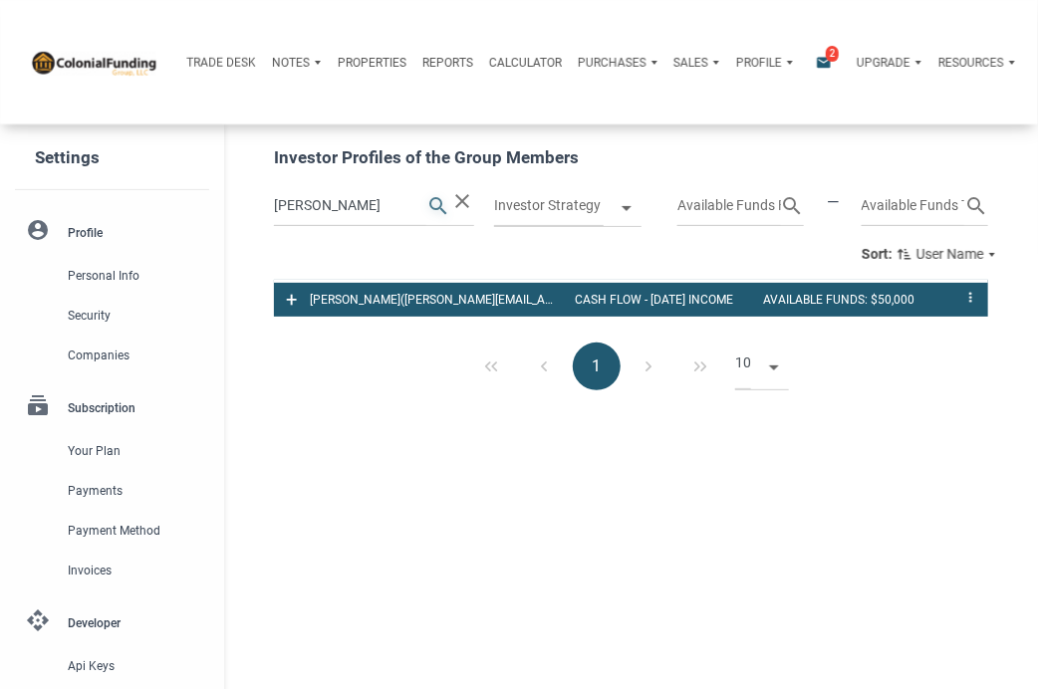
click at [434, 204] on icon "search" at bounding box center [438, 205] width 24 height 41
